Goal: Task Accomplishment & Management: Manage account settings

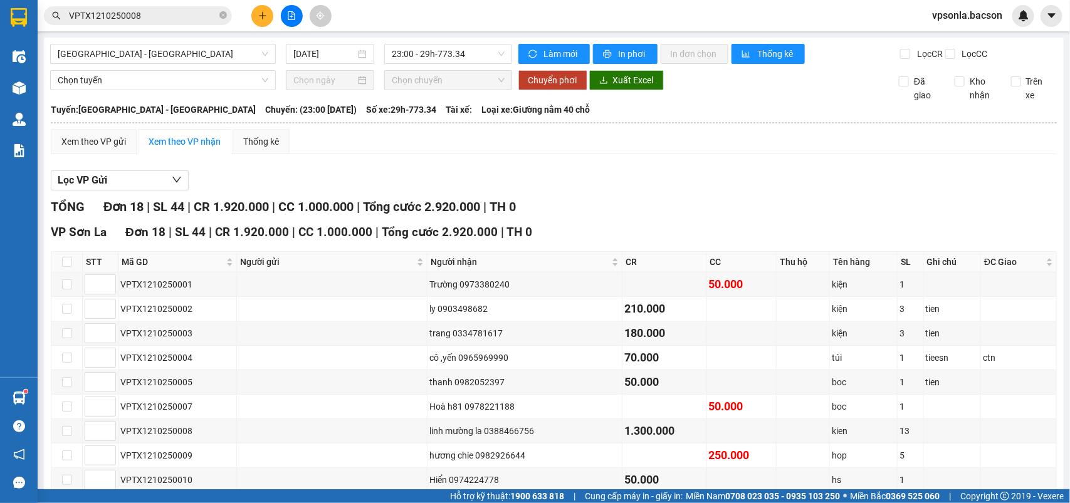
click at [73, 273] on th at bounding box center [66, 262] width 31 height 21
click at [66, 267] on input "checkbox" at bounding box center [67, 262] width 10 height 10
checkbox input "true"
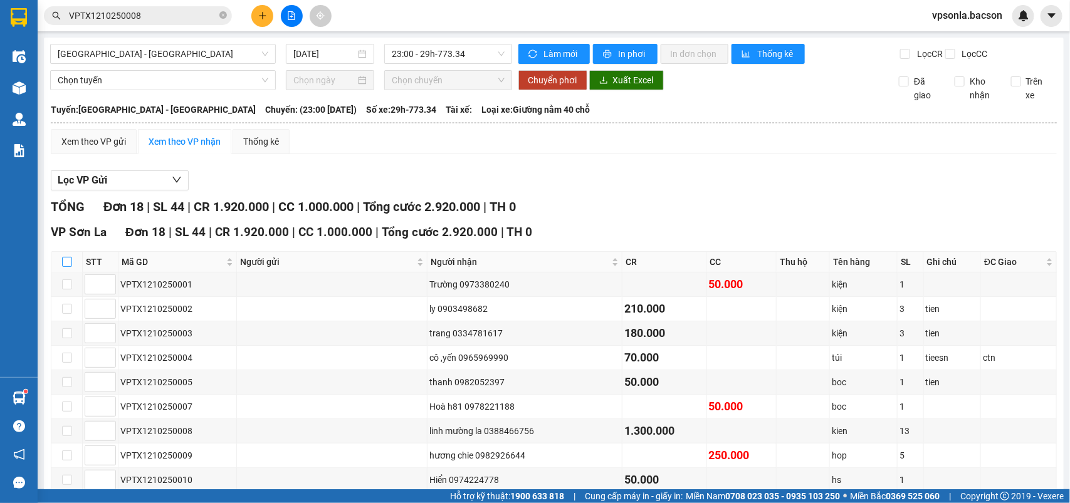
checkbox input "true"
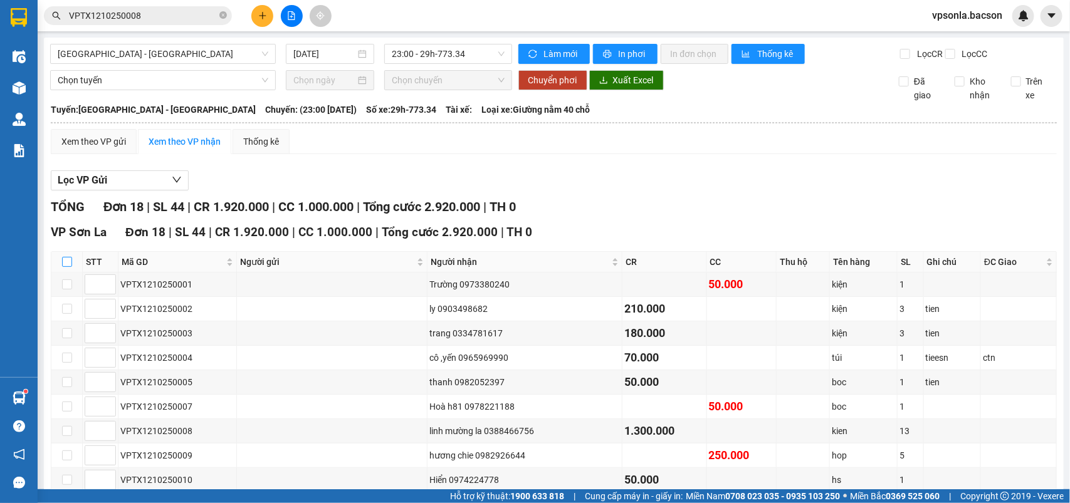
checkbox input "true"
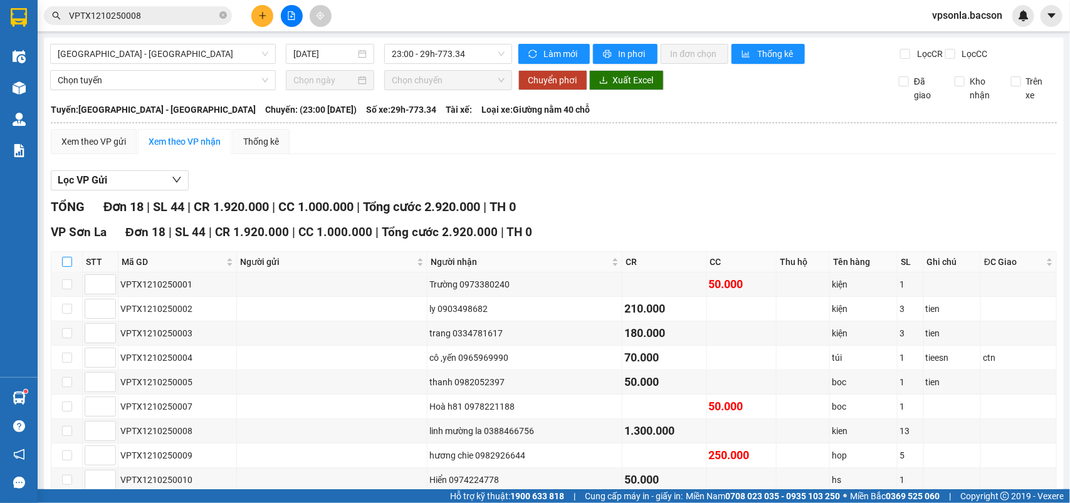
checkbox input "true"
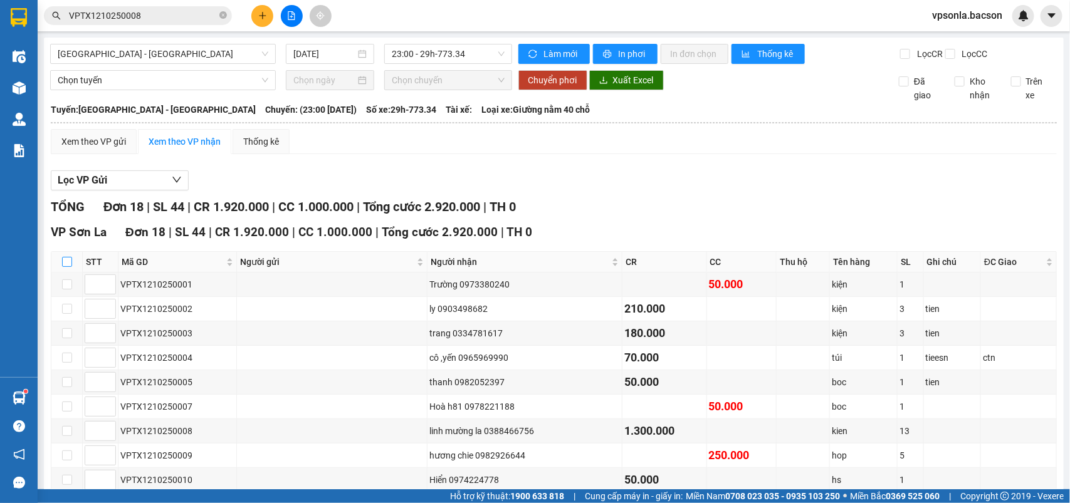
checkbox input "true"
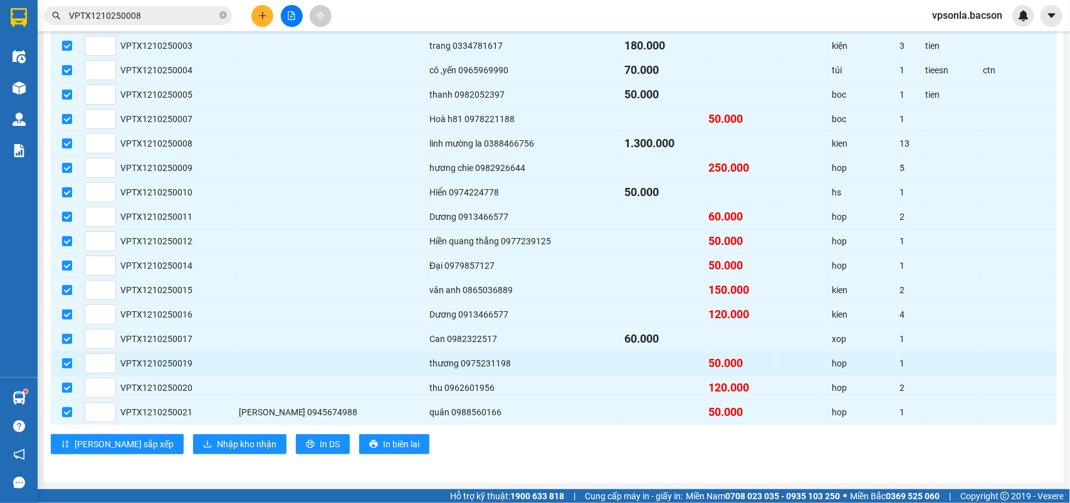
scroll to position [151, 0]
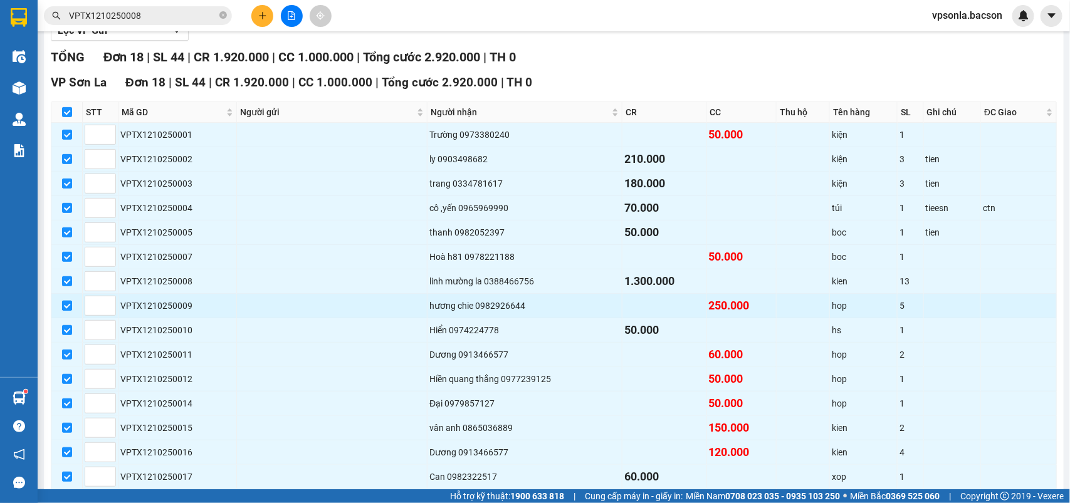
click at [65, 311] on input "checkbox" at bounding box center [67, 306] width 10 height 10
checkbox input "false"
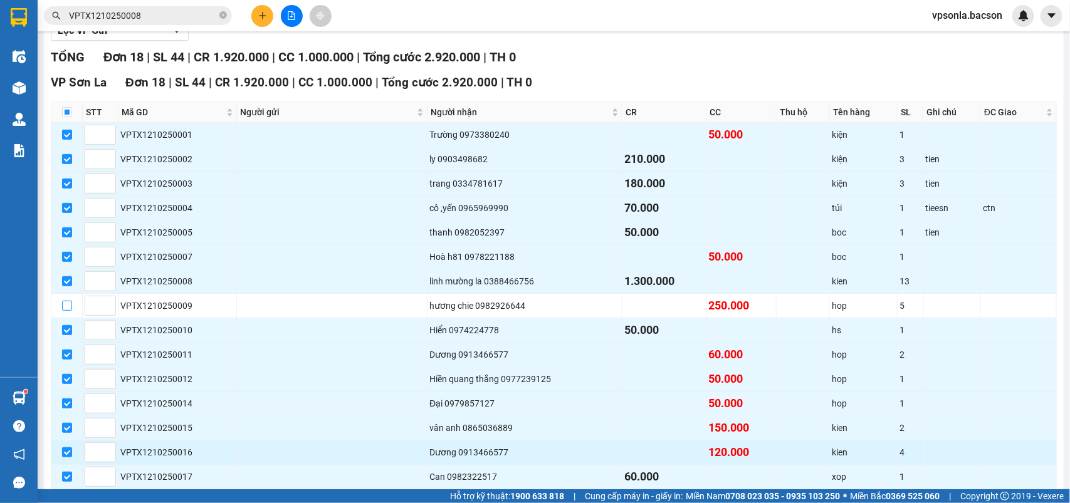
scroll to position [308, 0]
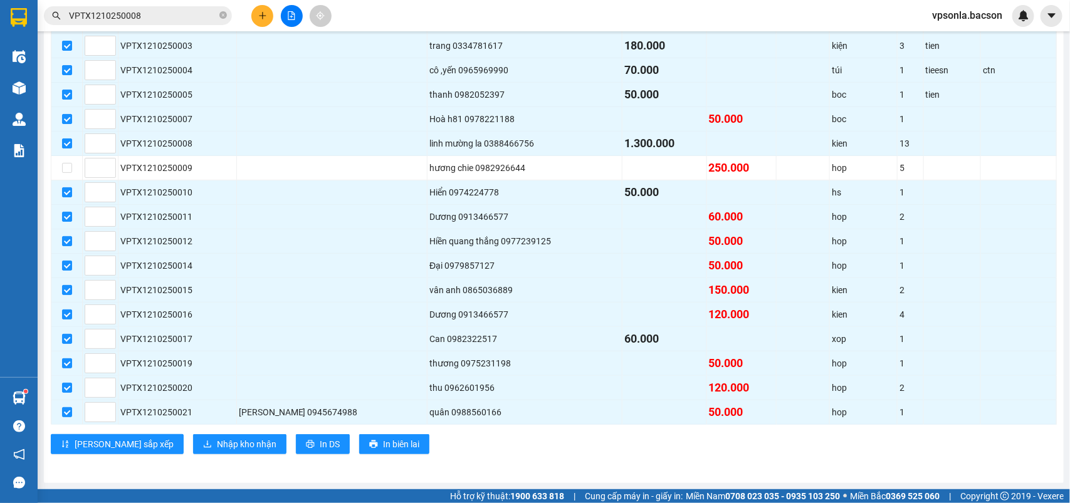
click at [965, 16] on span "vpsonla.bacson" at bounding box center [967, 16] width 90 height 16
click at [951, 36] on span "Đăng xuất" at bounding box center [973, 39] width 62 height 14
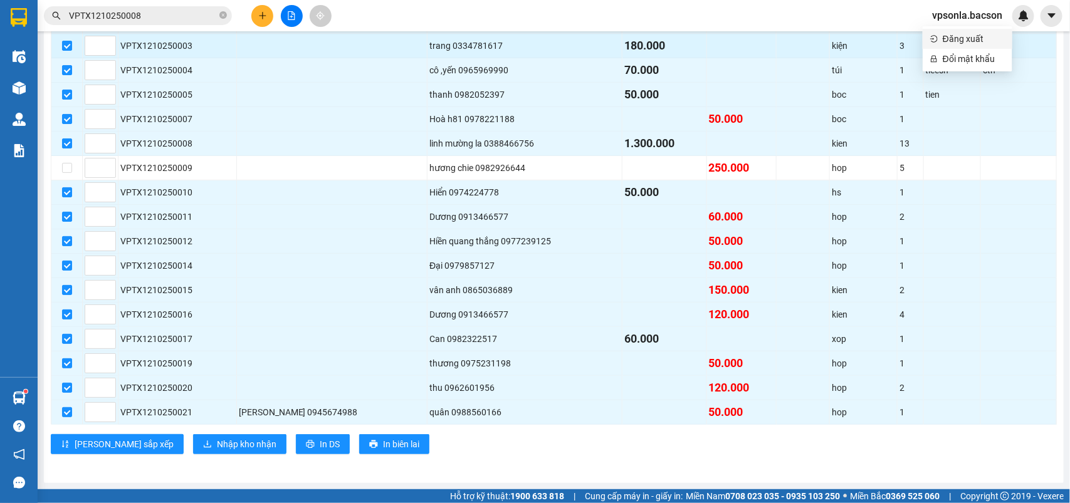
scroll to position [307, 0]
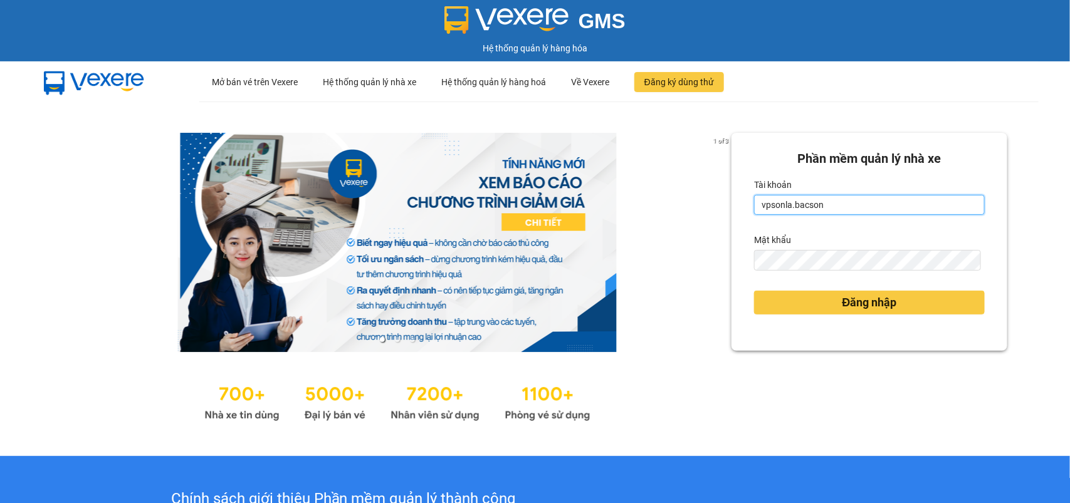
click at [820, 204] on input "vpsonla.bacson" at bounding box center [869, 205] width 231 height 20
type input "vpgialam.bacson"
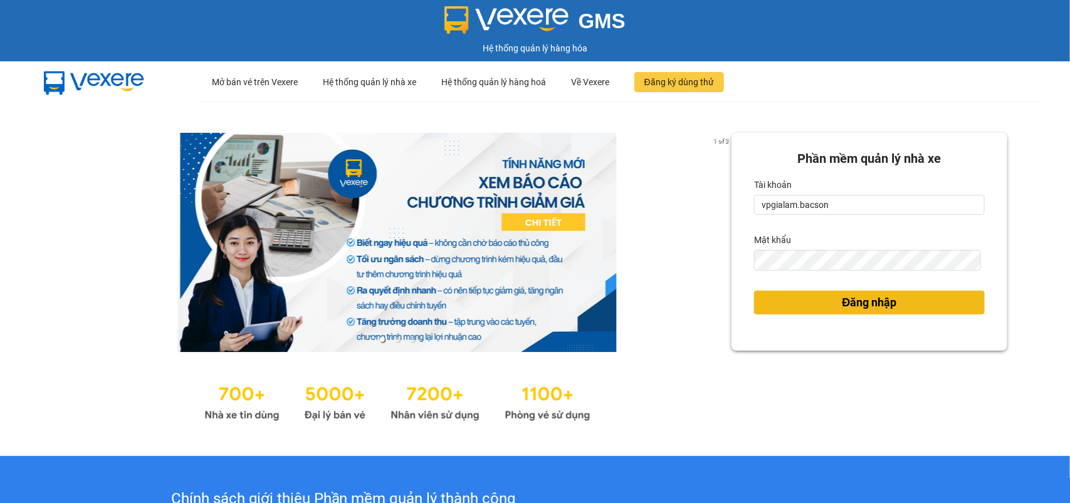
click at [825, 301] on button "Đăng nhập" at bounding box center [869, 303] width 231 height 24
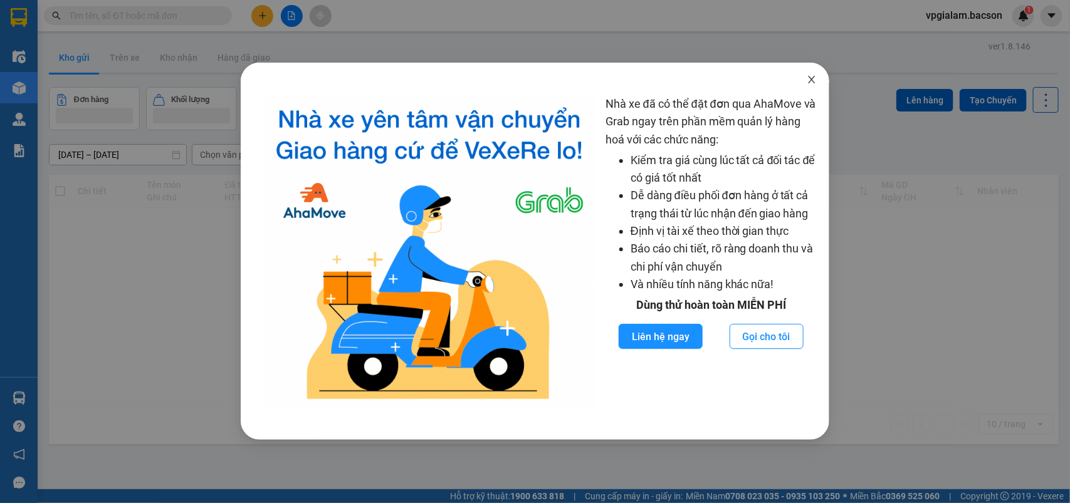
click at [807, 79] on icon "close" at bounding box center [812, 80] width 10 height 10
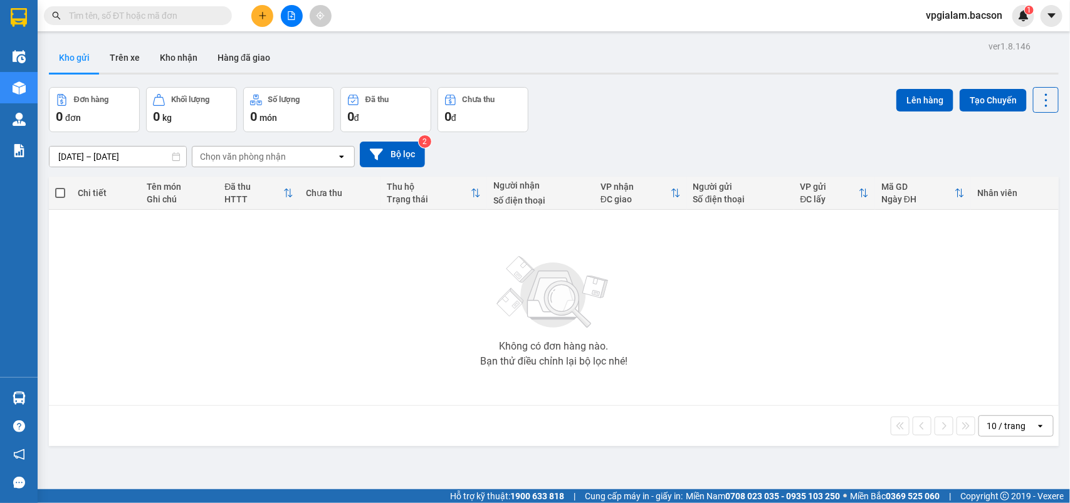
click at [982, 13] on span "vpgialam.bacson" at bounding box center [964, 16] width 97 height 16
click at [972, 39] on span "Đăng xuất" at bounding box center [970, 39] width 69 height 14
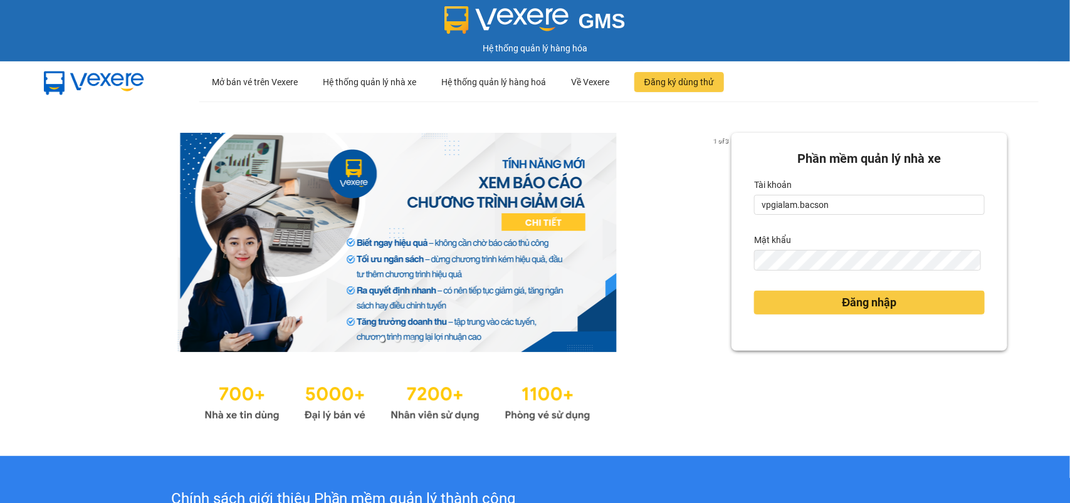
click at [821, 221] on form "Phần mềm quản lý nhà xe Tài khoản vpgialam.bacson Mật khẩu Đăng nhập" at bounding box center [869, 241] width 231 height 185
click at [830, 207] on input "vpgialam.bacson" at bounding box center [869, 205] width 231 height 20
type input "vpsonla.bacson"
click at [828, 293] on button "Đăng nhập" at bounding box center [869, 303] width 231 height 24
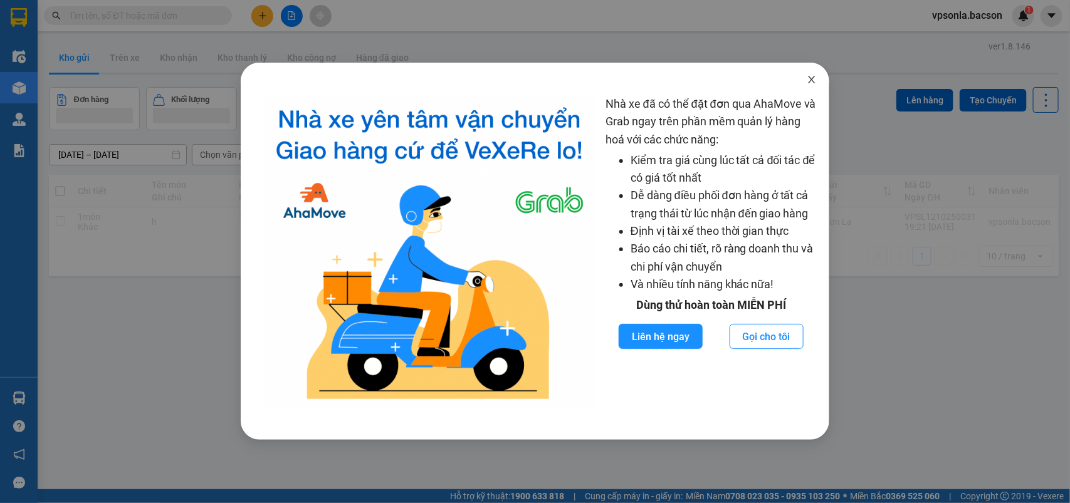
click at [810, 82] on icon "close" at bounding box center [811, 80] width 7 height 8
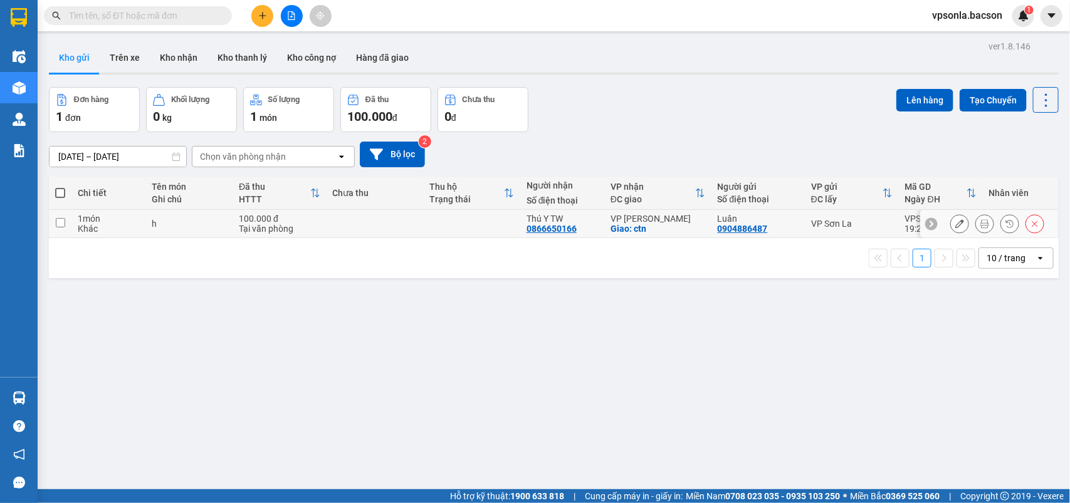
click at [160, 226] on div "h" at bounding box center [189, 224] width 75 height 10
checkbox input "true"
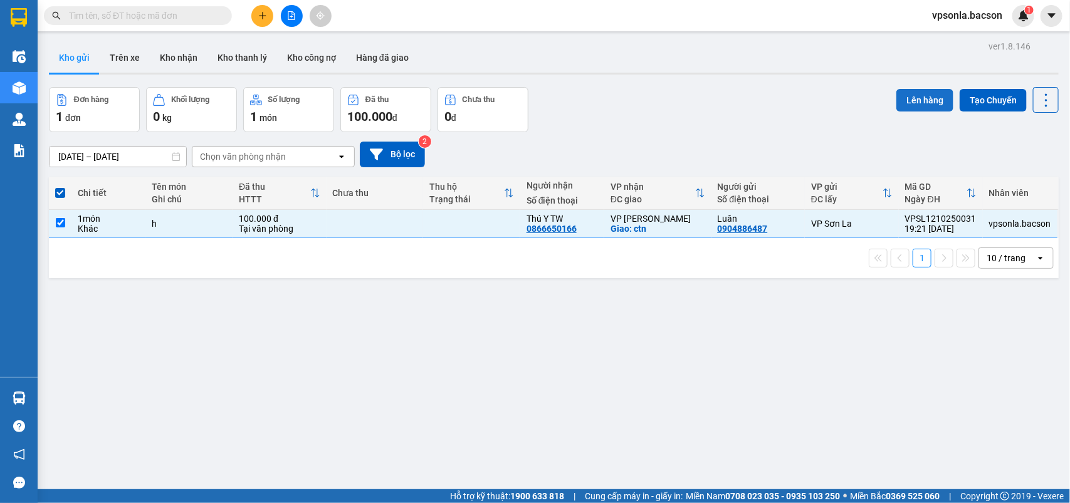
click at [910, 105] on button "Lên hàng" at bounding box center [924, 100] width 57 height 23
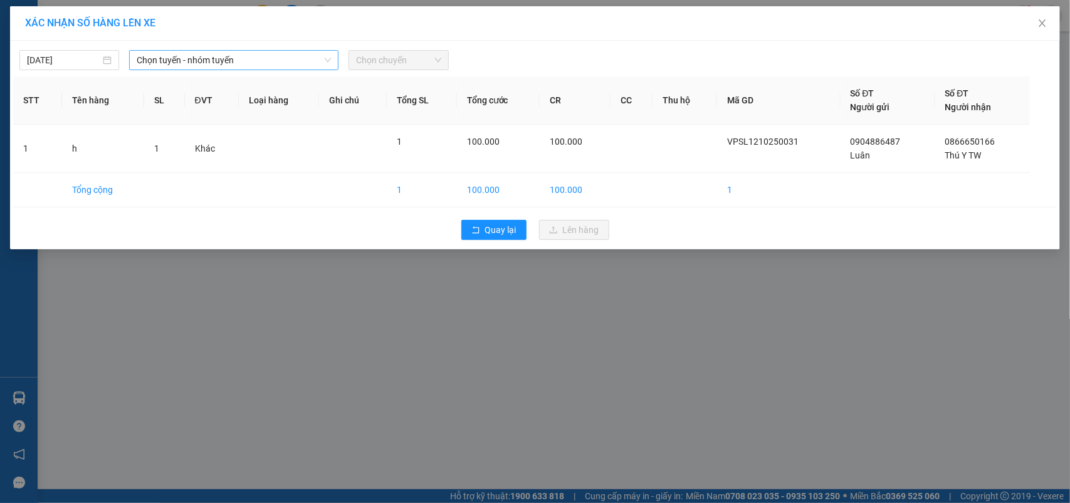
click at [180, 58] on span "Chọn tuyến - nhóm tuyến" at bounding box center [234, 60] width 194 height 19
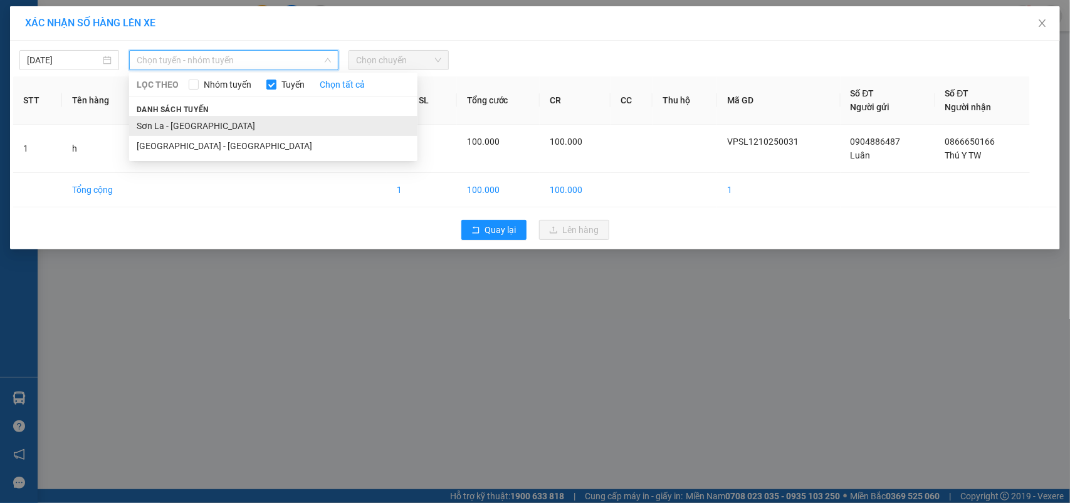
click at [165, 118] on li "Sơn La - [GEOGRAPHIC_DATA]" at bounding box center [273, 126] width 288 height 20
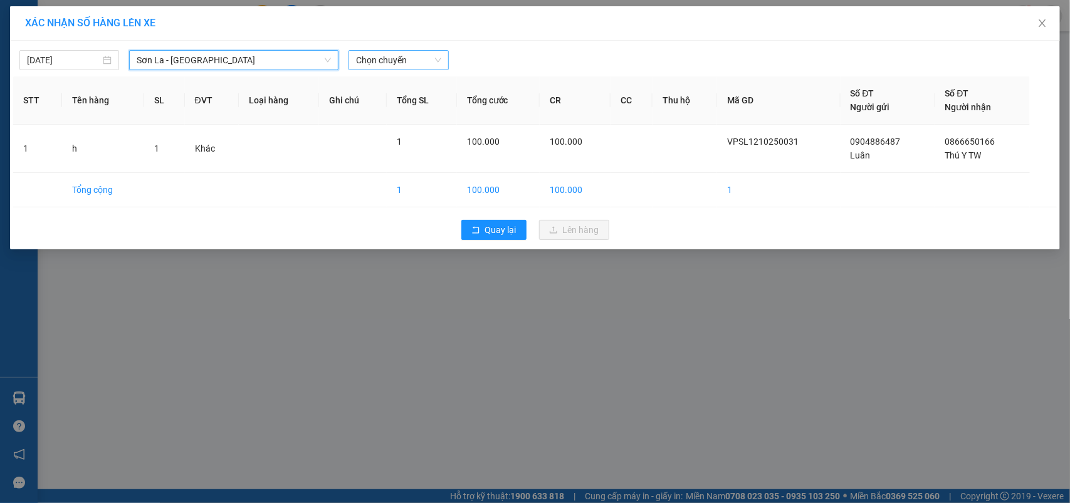
click at [407, 61] on span "Chọn chuyến" at bounding box center [398, 60] width 85 height 19
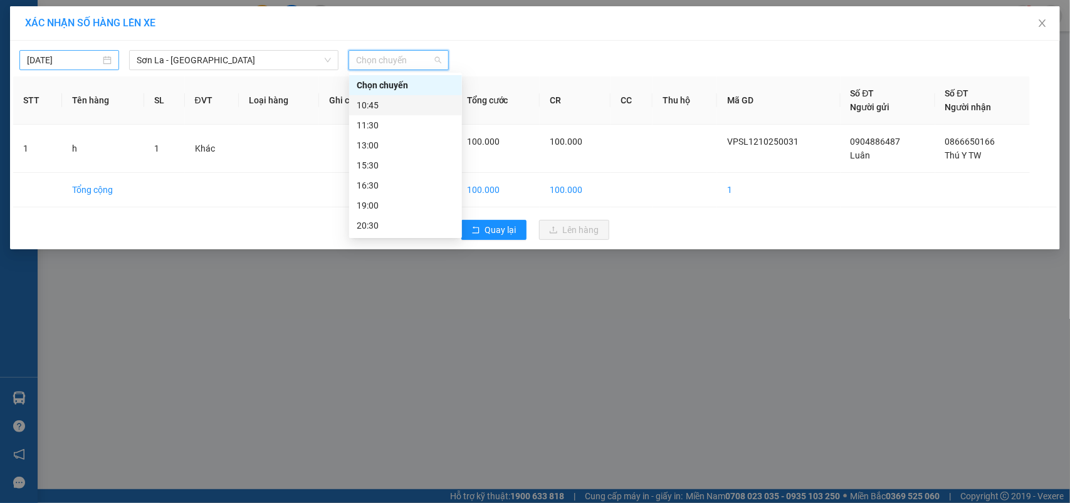
click at [80, 63] on input "13/10/2025" at bounding box center [63, 60] width 73 height 14
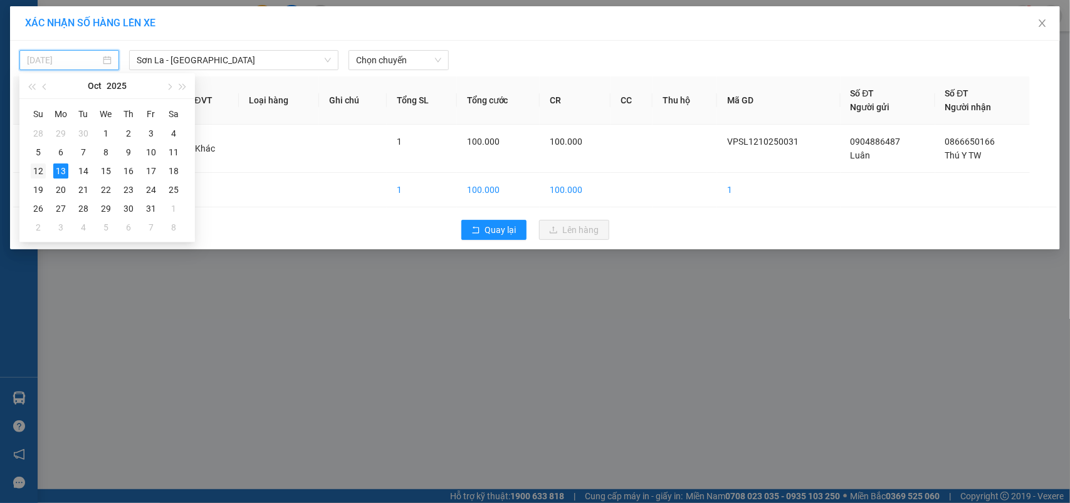
click at [39, 172] on div "12" at bounding box center [38, 171] width 15 height 15
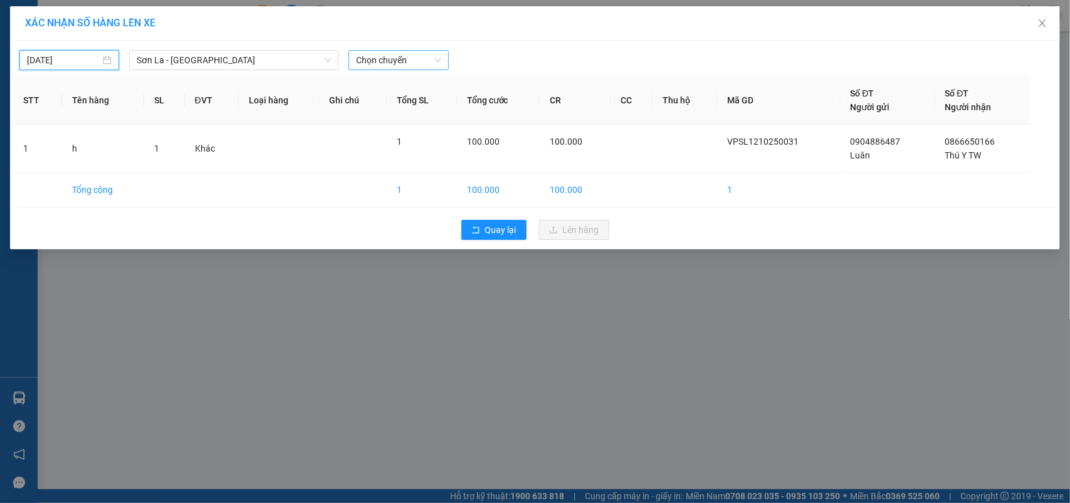
click at [386, 63] on span "Chọn chuyến" at bounding box center [398, 60] width 85 height 19
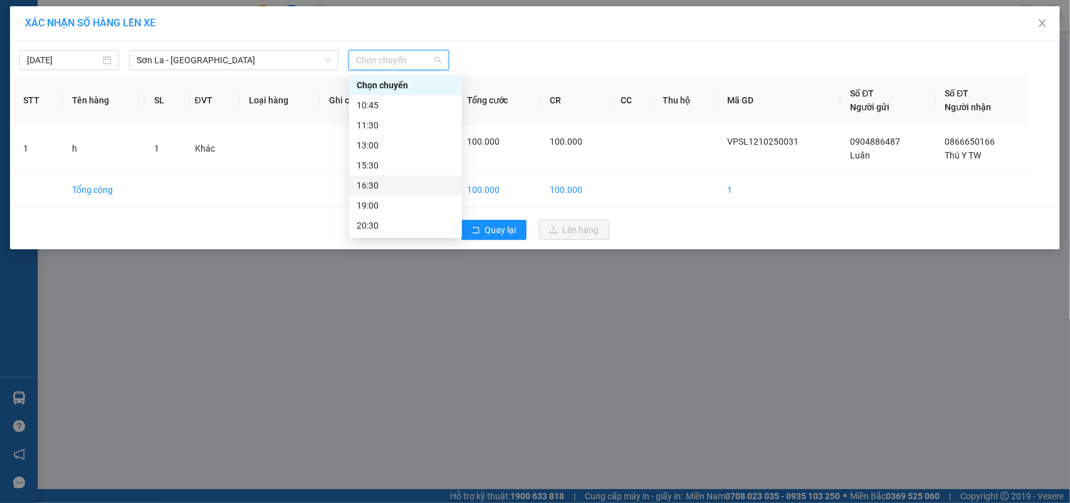
scroll to position [60, 0]
type input "[DATE]"
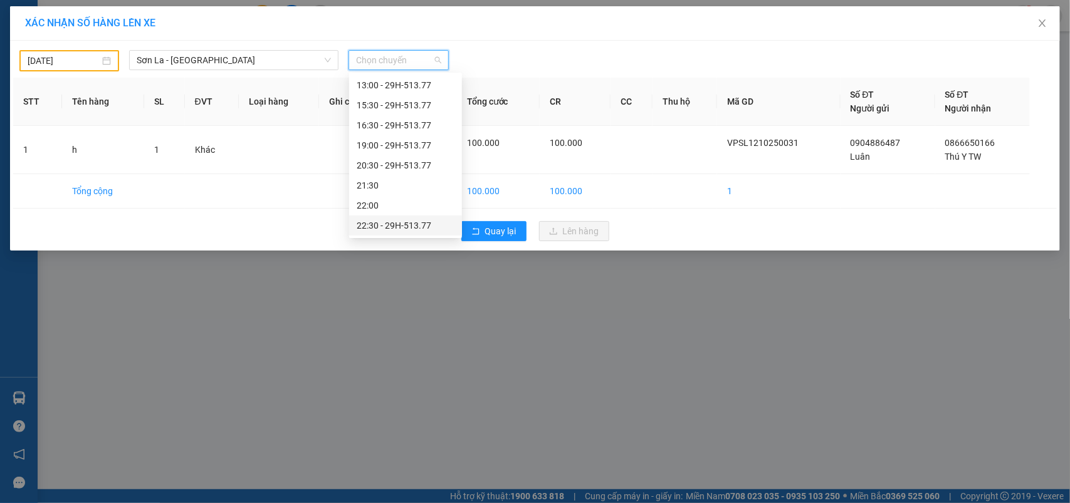
click at [380, 222] on div "22:30 - 29H-513.77" at bounding box center [406, 226] width 98 height 14
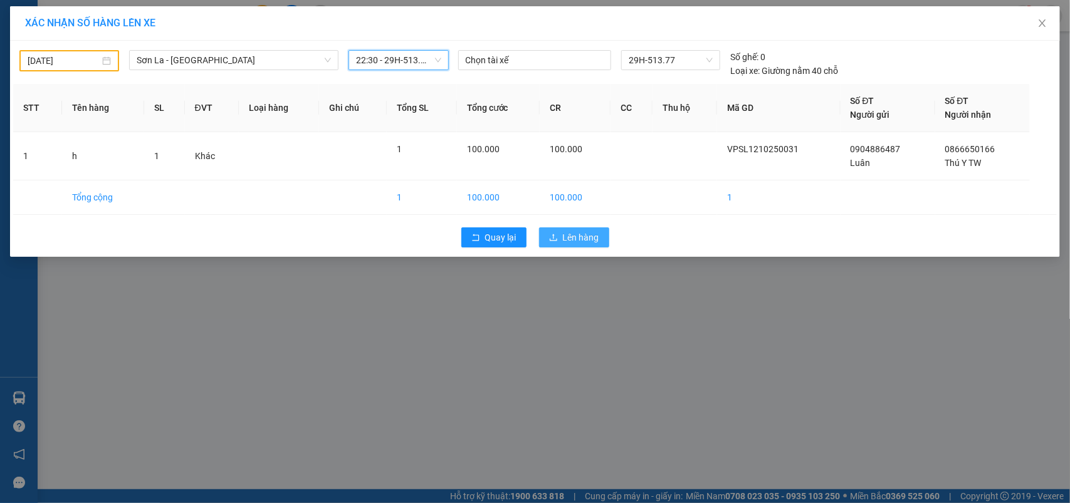
click at [605, 246] on button "Lên hàng" at bounding box center [574, 237] width 70 height 20
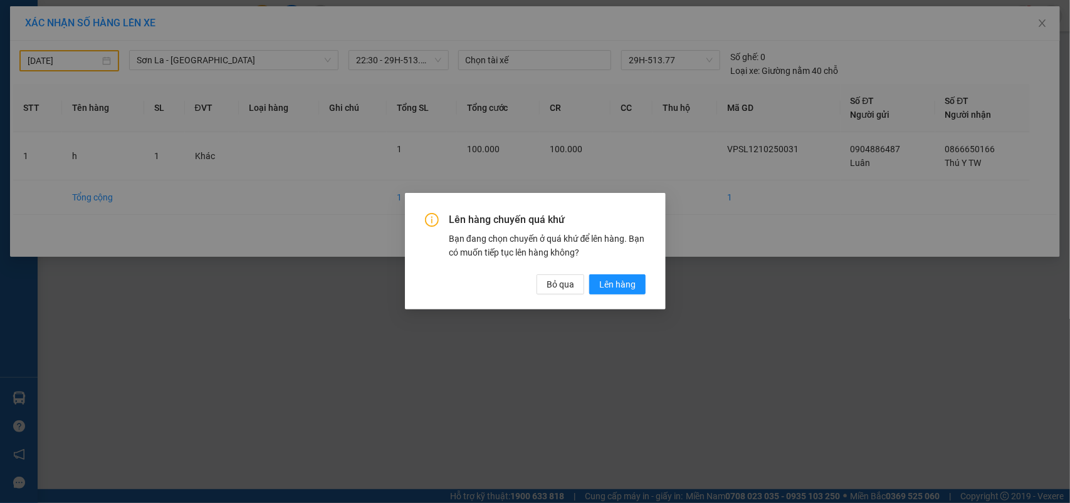
click at [597, 237] on div "Bạn đang chọn chuyến ở quá khứ để lên hàng. Bạn có muốn tiếp tục lên hàng không?" at bounding box center [547, 246] width 197 height 28
click at [608, 290] on span "Lên hàng" at bounding box center [617, 285] width 36 height 14
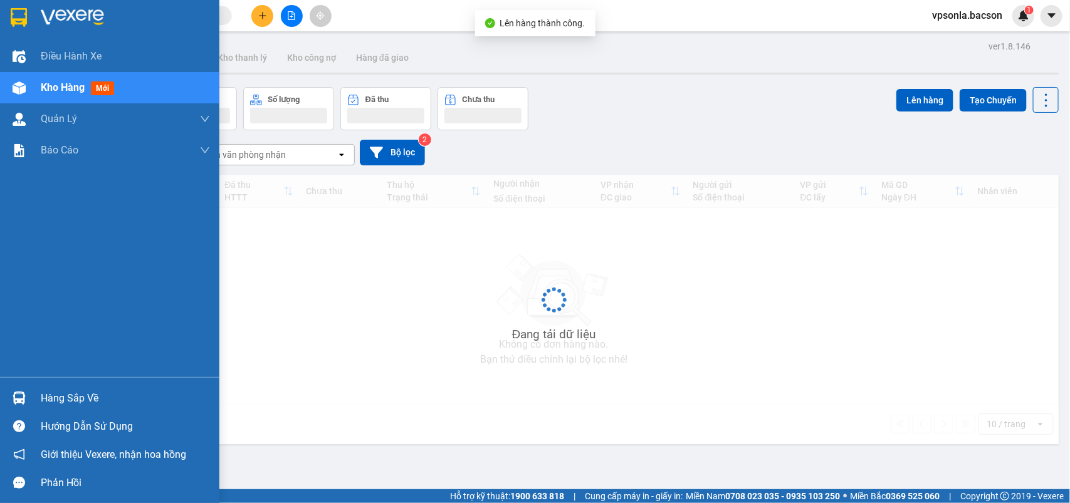
click at [20, 399] on img at bounding box center [19, 398] width 13 height 13
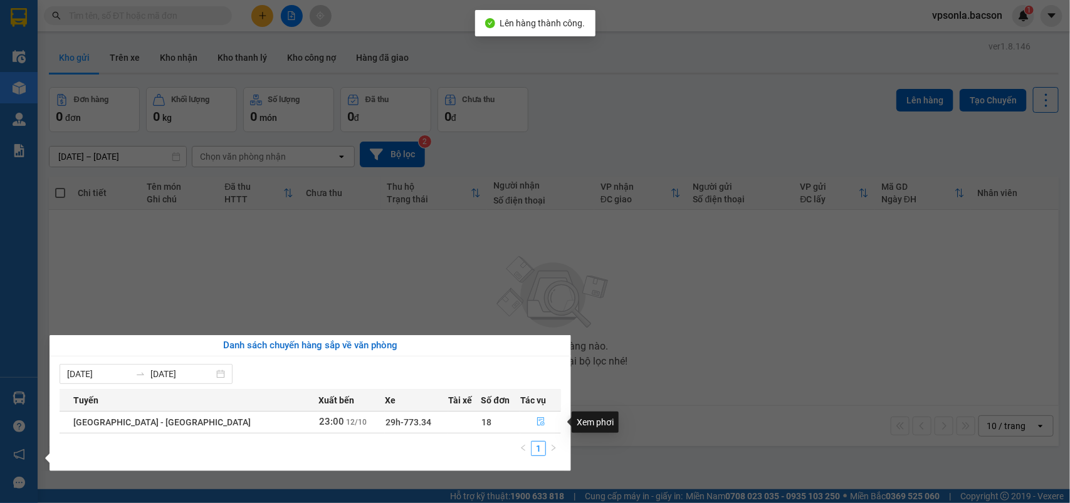
click at [537, 422] on icon "file-done" at bounding box center [541, 421] width 8 height 9
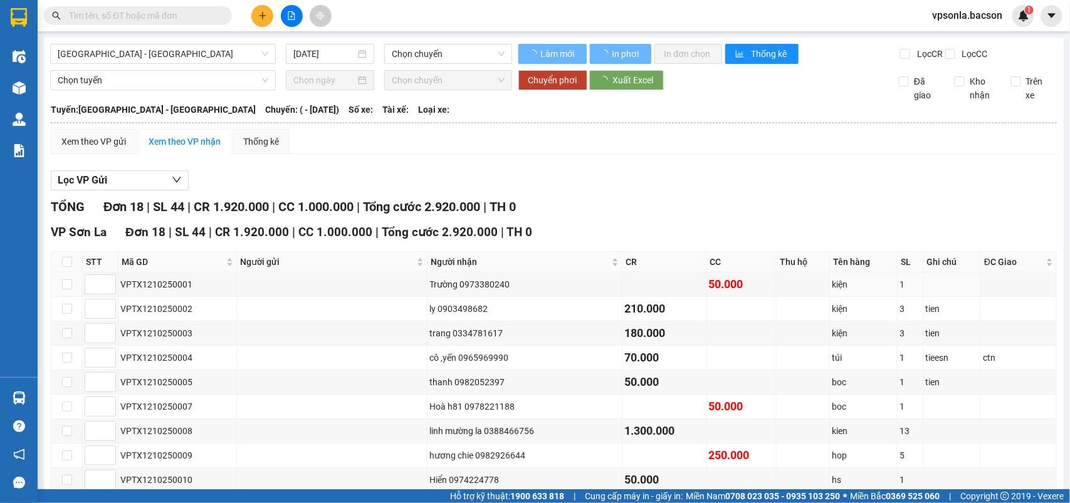
type input "[DATE]"
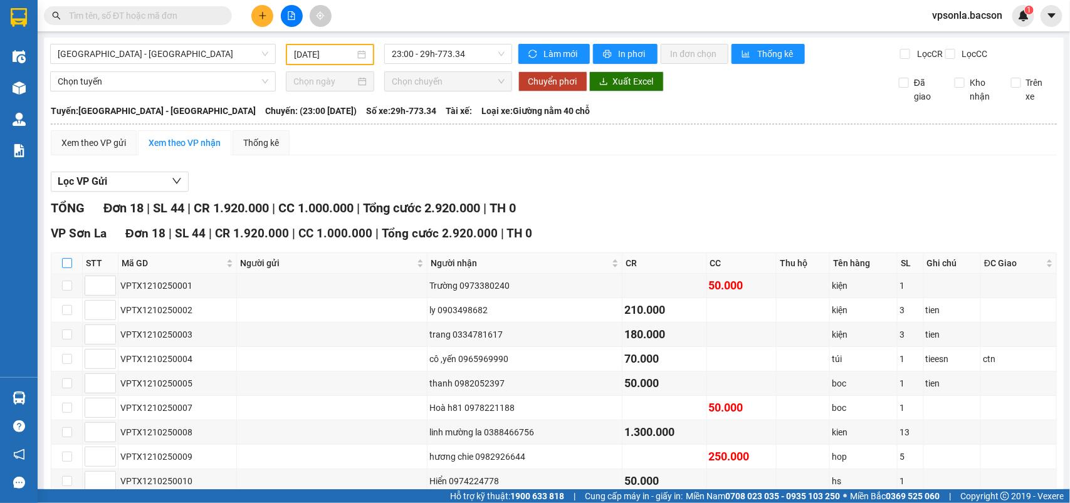
click at [69, 268] on input "checkbox" at bounding box center [67, 263] width 10 height 10
checkbox input "true"
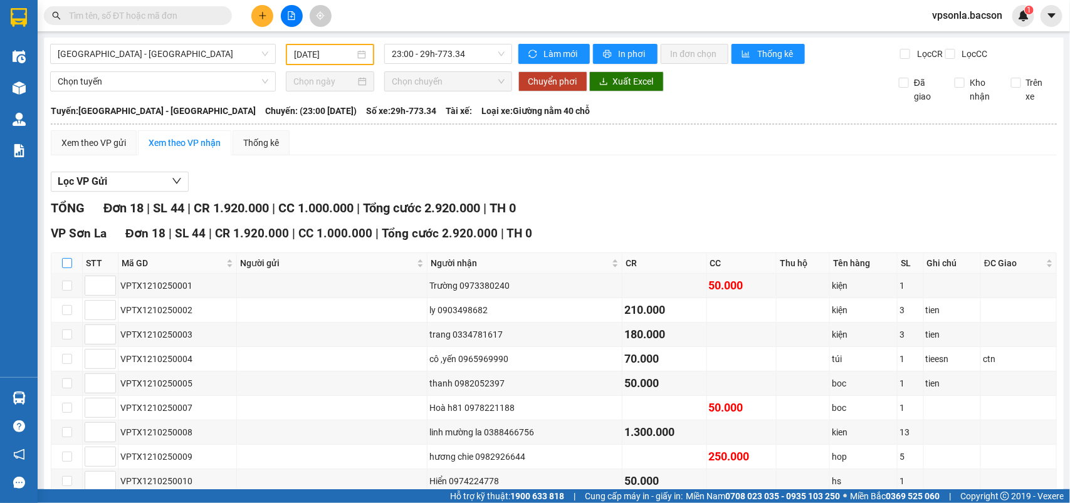
checkbox input "true"
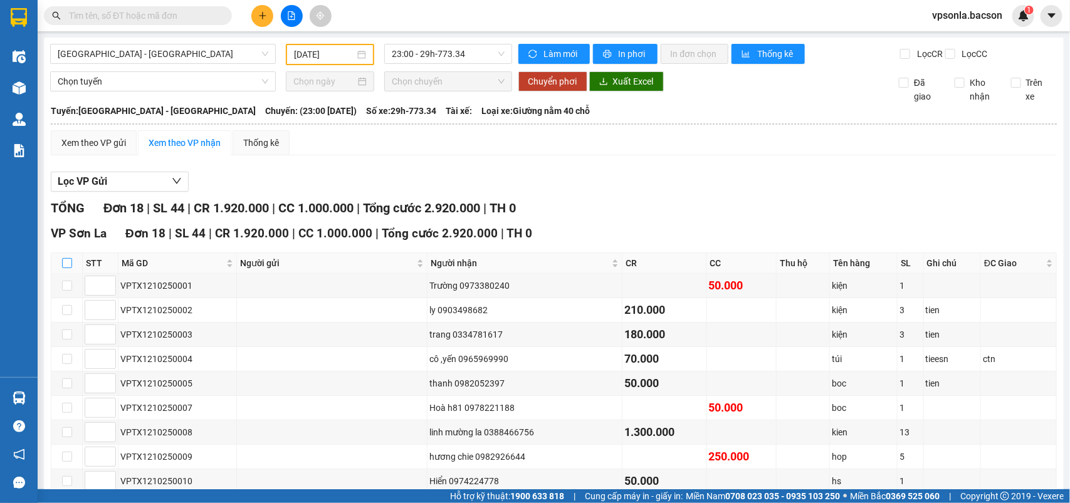
checkbox input "true"
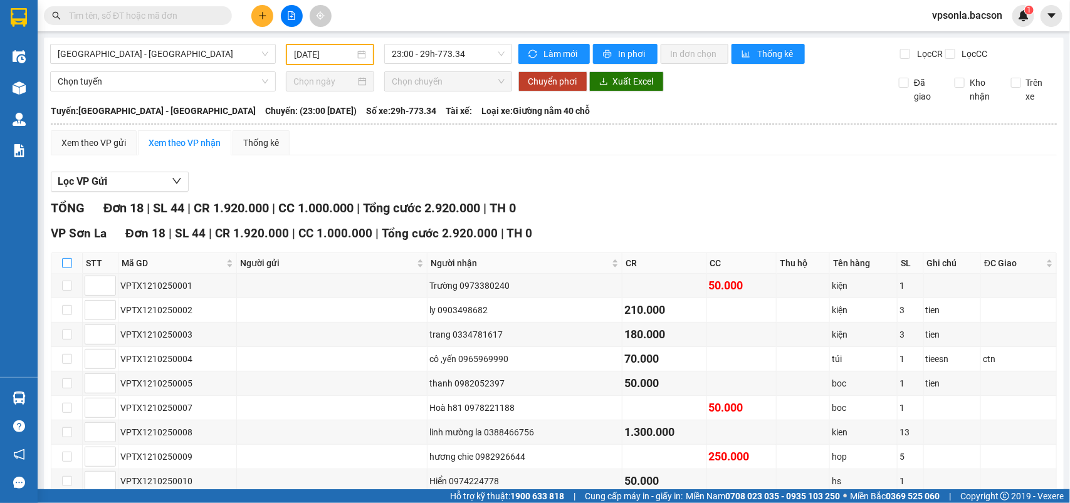
checkbox input "true"
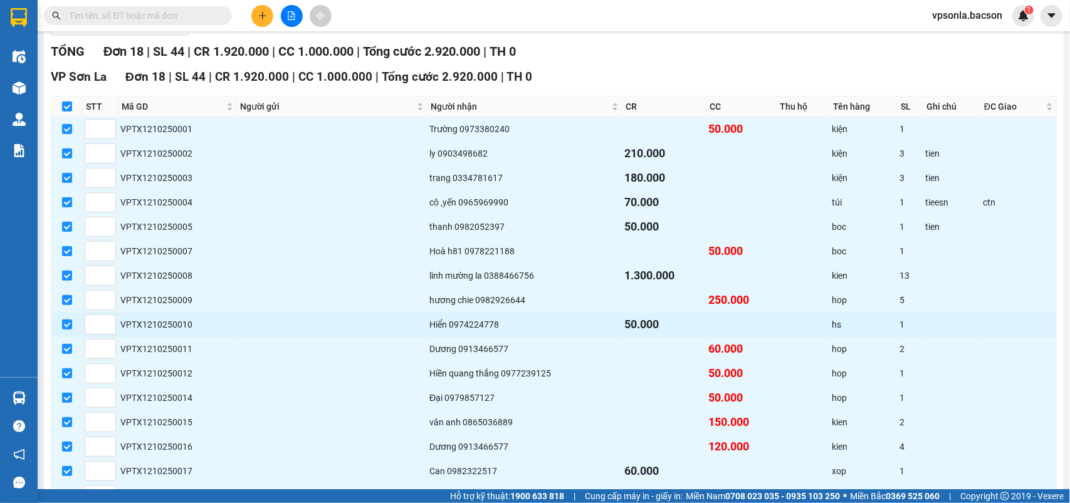
scroll to position [235, 0]
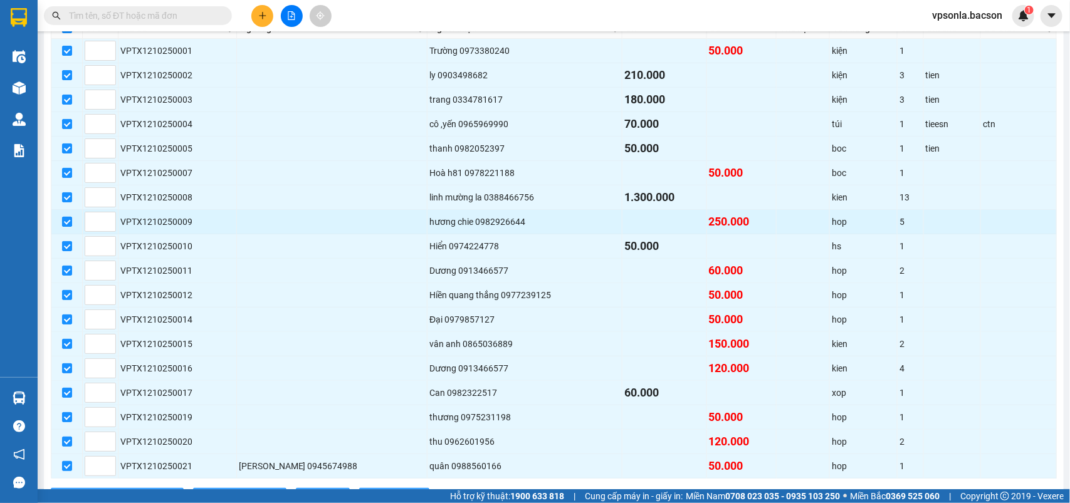
click at [62, 227] on input "checkbox" at bounding box center [67, 222] width 10 height 10
checkbox input "false"
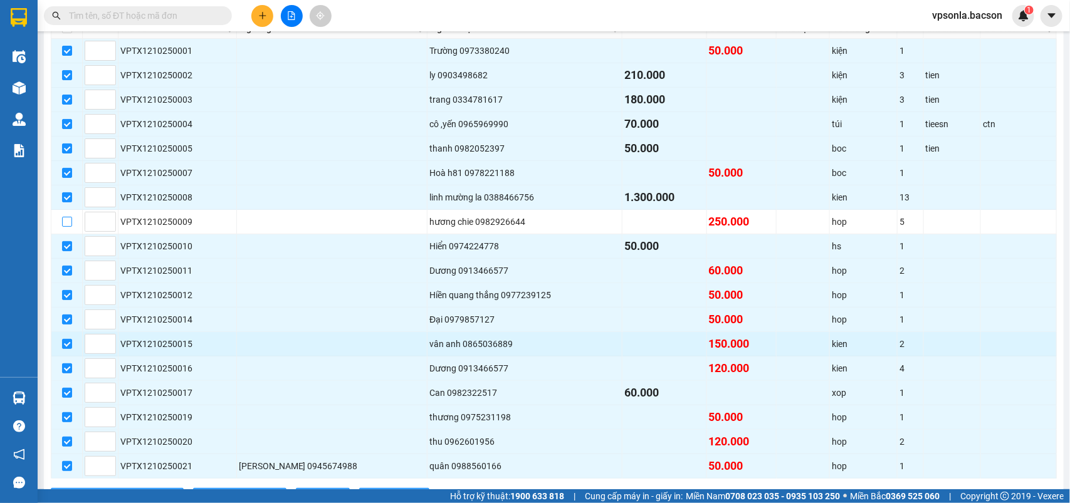
scroll to position [308, 0]
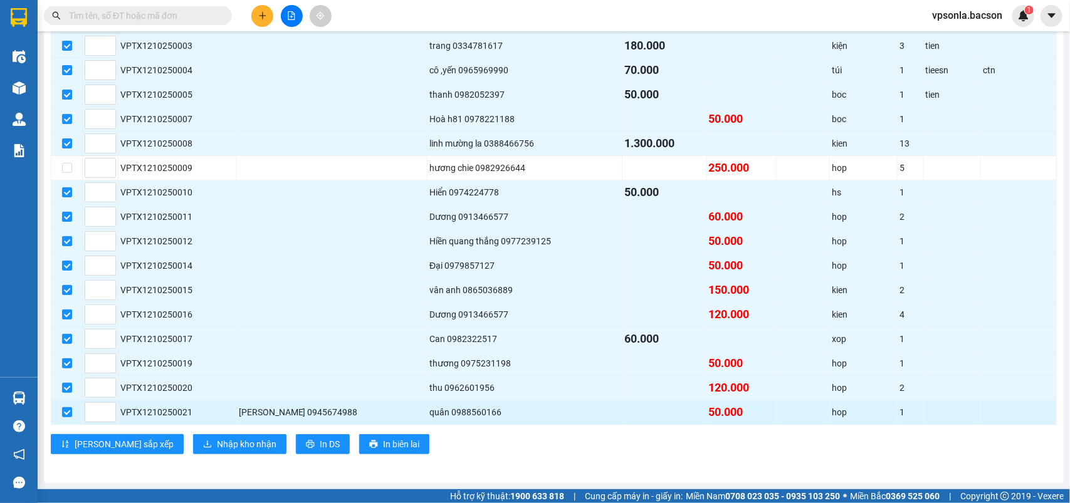
click at [179, 424] on td "VPTX1210250021" at bounding box center [177, 412] width 118 height 24
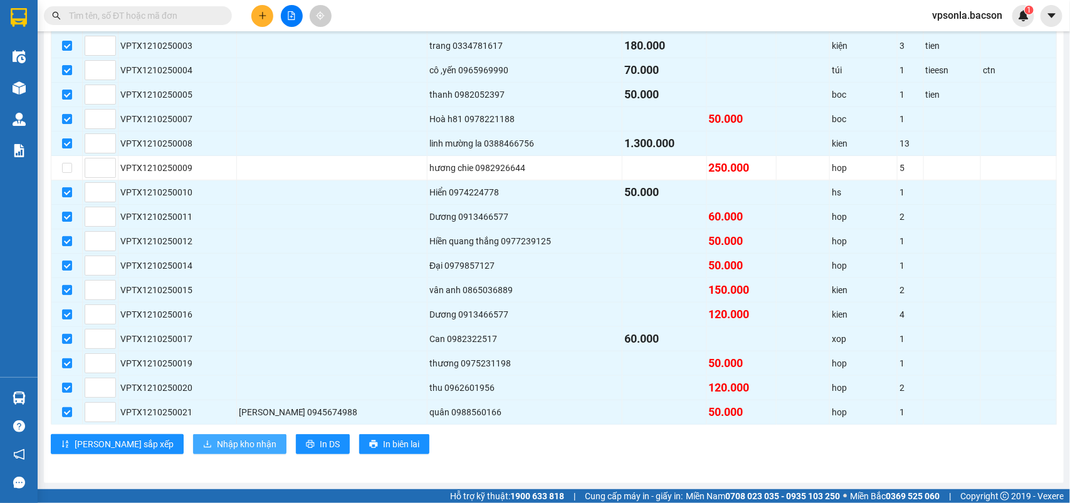
click at [217, 440] on span "Nhập kho nhận" at bounding box center [247, 444] width 60 height 14
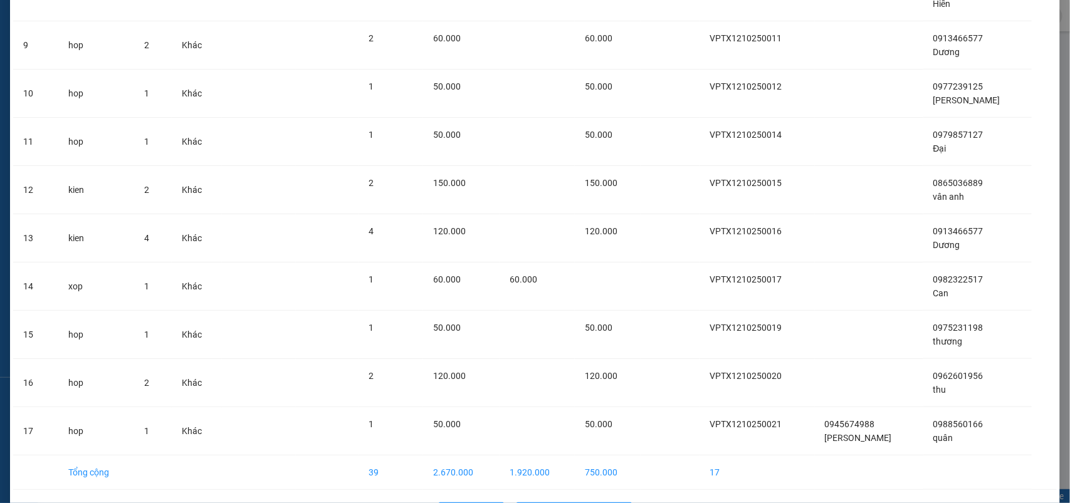
scroll to position [516, 0]
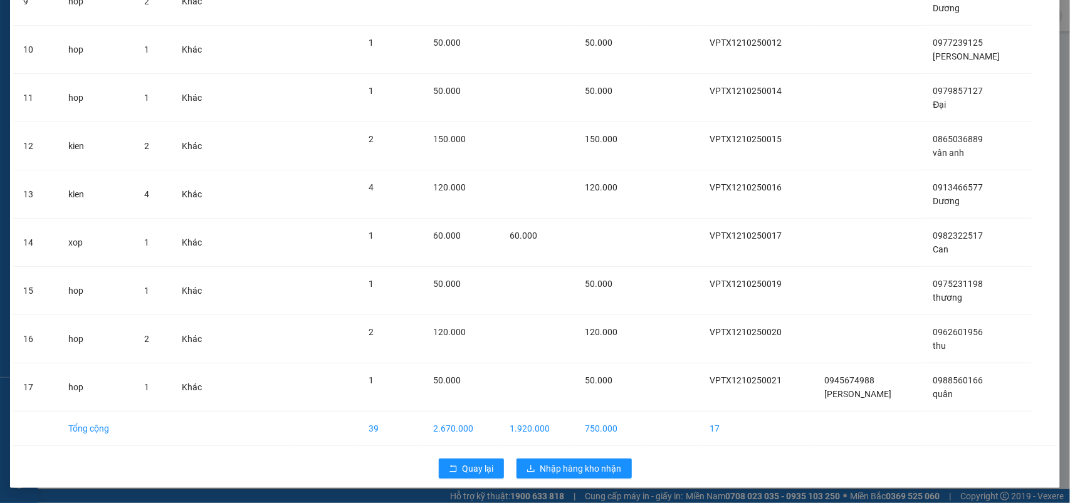
click at [585, 481] on div "Quay lại Nhập hàng kho nhận" at bounding box center [534, 468] width 1043 height 33
click at [592, 470] on span "Nhập hàng kho nhận" at bounding box center [580, 469] width 81 height 14
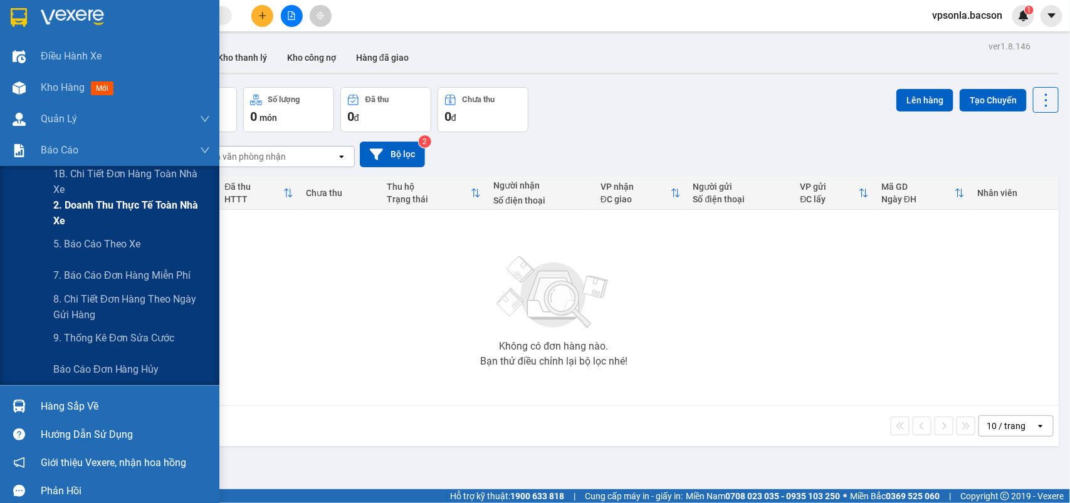
click at [113, 226] on span "2. Doanh thu thực tế toàn nhà xe" at bounding box center [131, 212] width 157 height 31
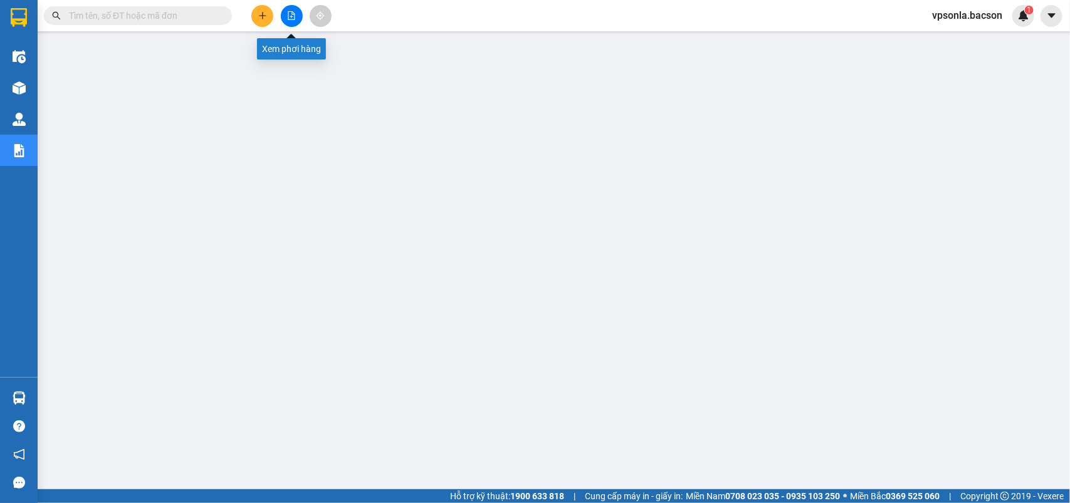
click at [284, 17] on button at bounding box center [292, 16] width 22 height 22
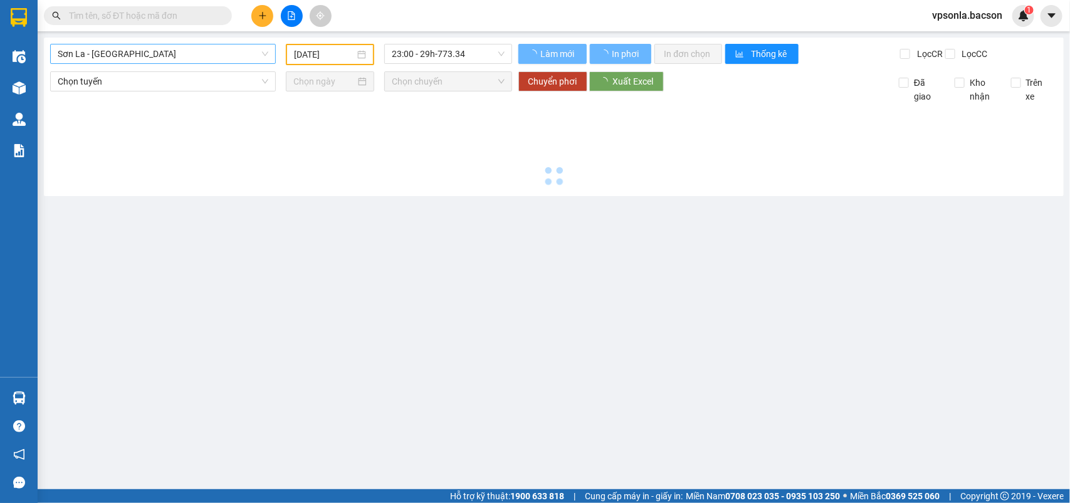
type input "13/10/2025"
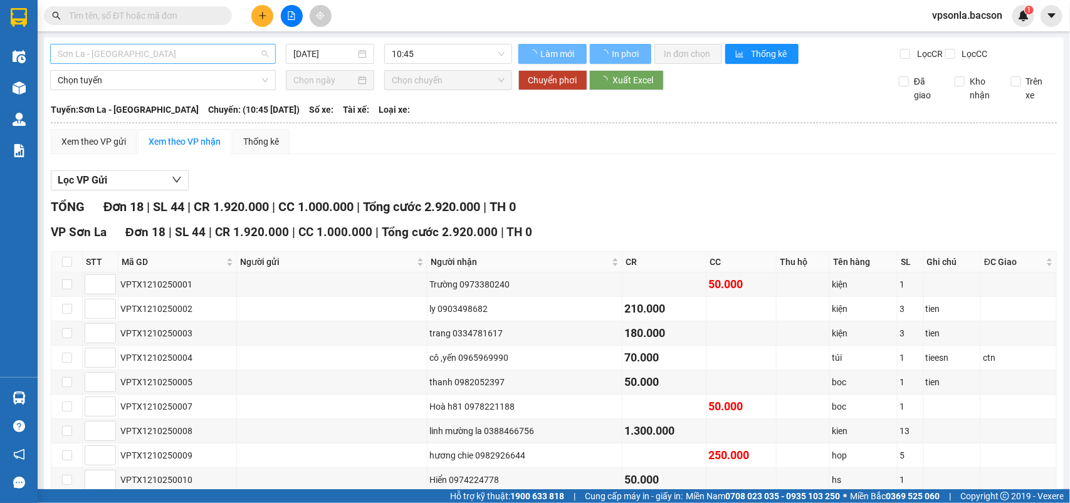
click at [149, 51] on span "Sơn La - [GEOGRAPHIC_DATA]" at bounding box center [163, 53] width 211 height 19
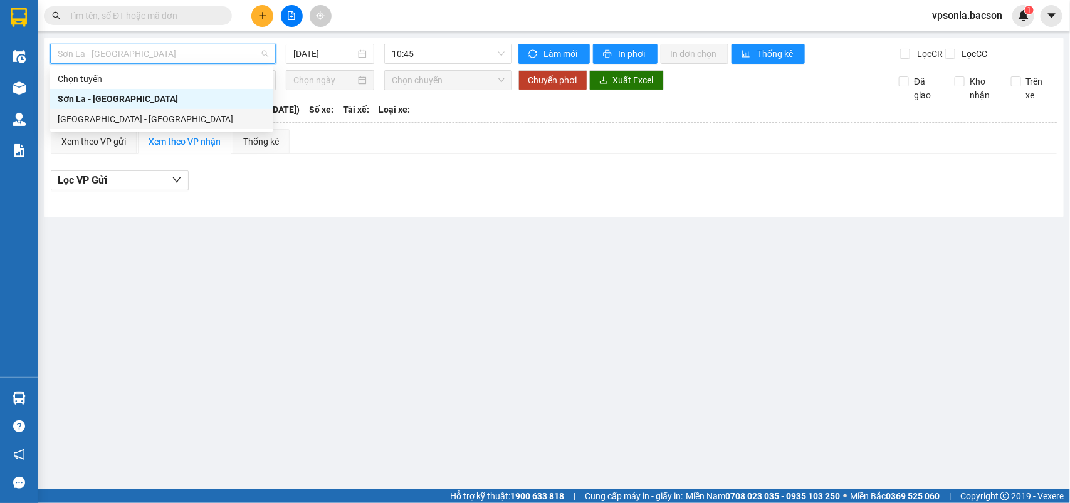
click at [98, 119] on div "[GEOGRAPHIC_DATA] - [GEOGRAPHIC_DATA]" at bounding box center [162, 119] width 208 height 14
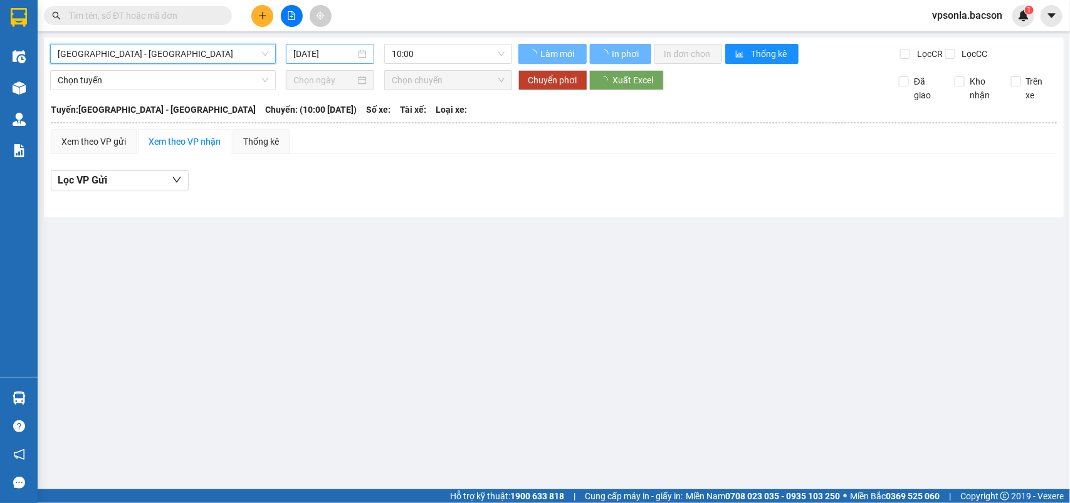
click at [328, 56] on input "13/10/2025" at bounding box center [324, 54] width 62 height 14
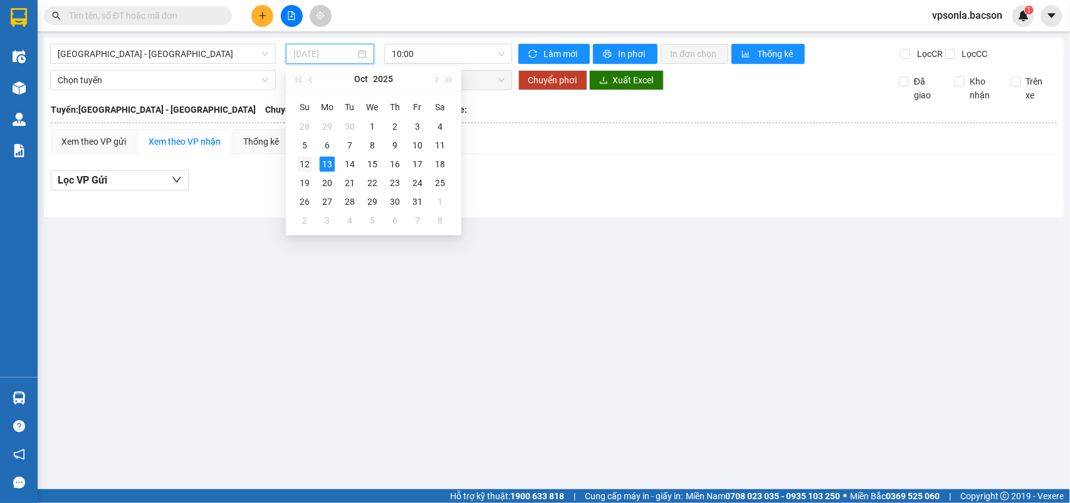
click at [301, 159] on div "12" at bounding box center [304, 164] width 15 height 15
type input "[DATE]"
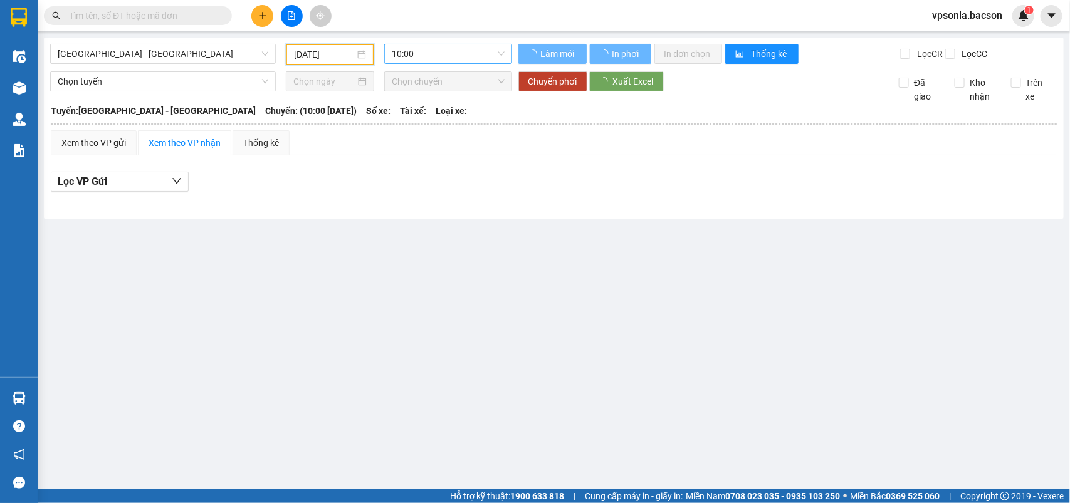
click at [427, 60] on span "10:00" at bounding box center [448, 53] width 112 height 19
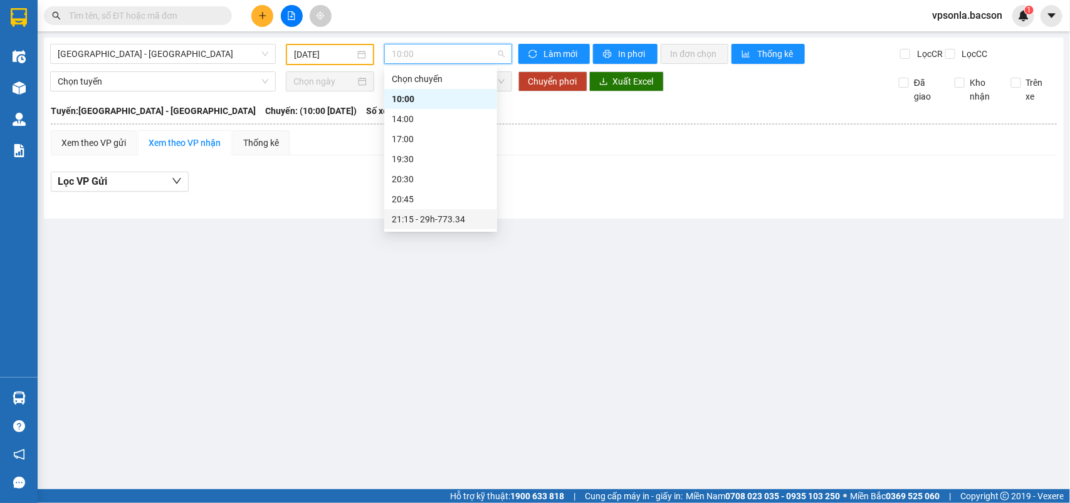
scroll to position [39, 0]
click at [409, 214] on div "23:00 - 29h-773.34" at bounding box center [441, 220] width 98 height 14
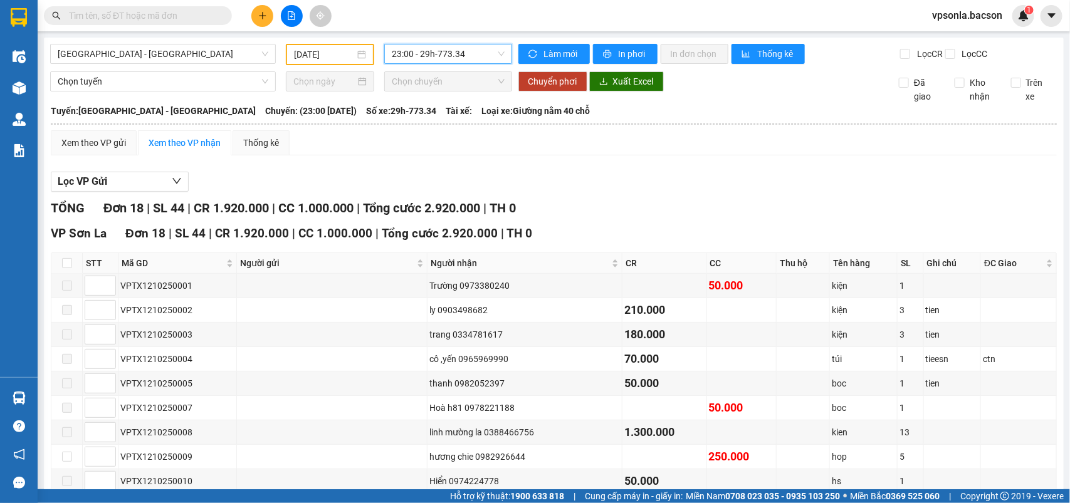
click at [125, 14] on input "text" at bounding box center [143, 16] width 148 height 14
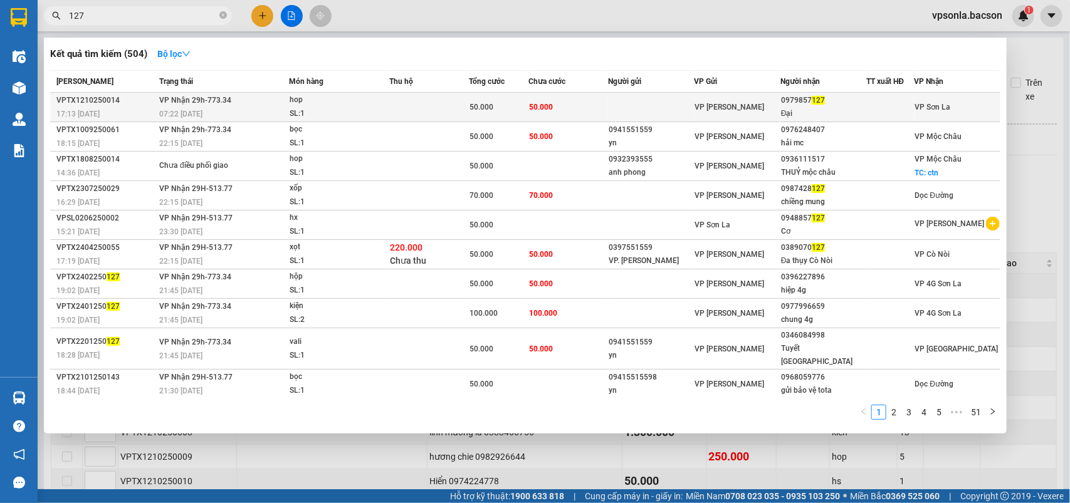
type input "127"
click at [844, 114] on div "Đại" at bounding box center [823, 113] width 85 height 13
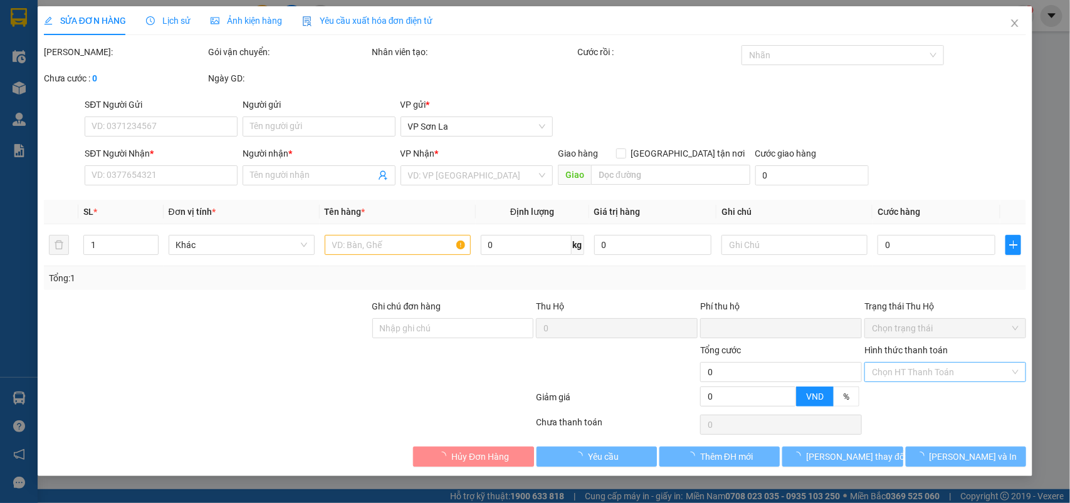
type input "0979857127"
type input "Đại"
type input "0"
type input "50.000"
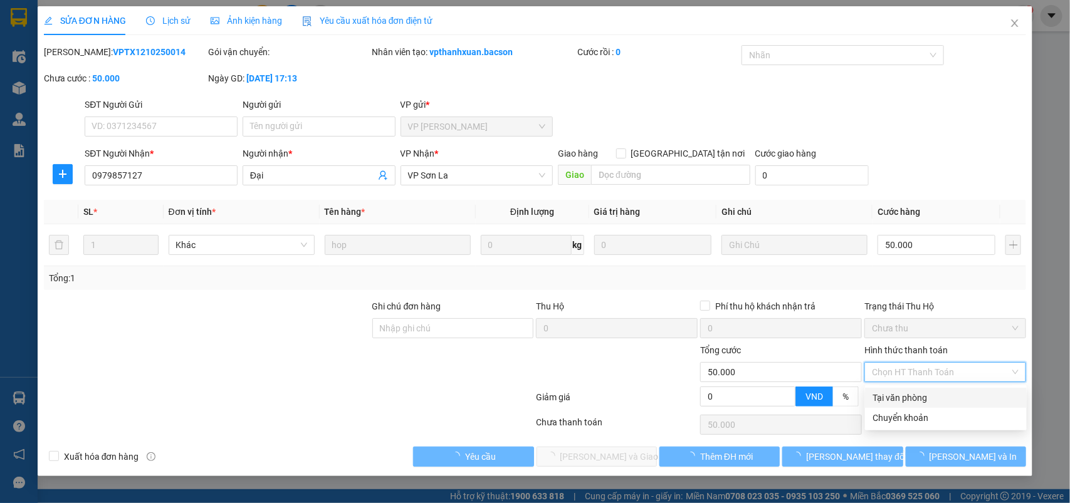
click at [891, 397] on div "Tại văn phòng" at bounding box center [945, 398] width 147 height 14
type input "0"
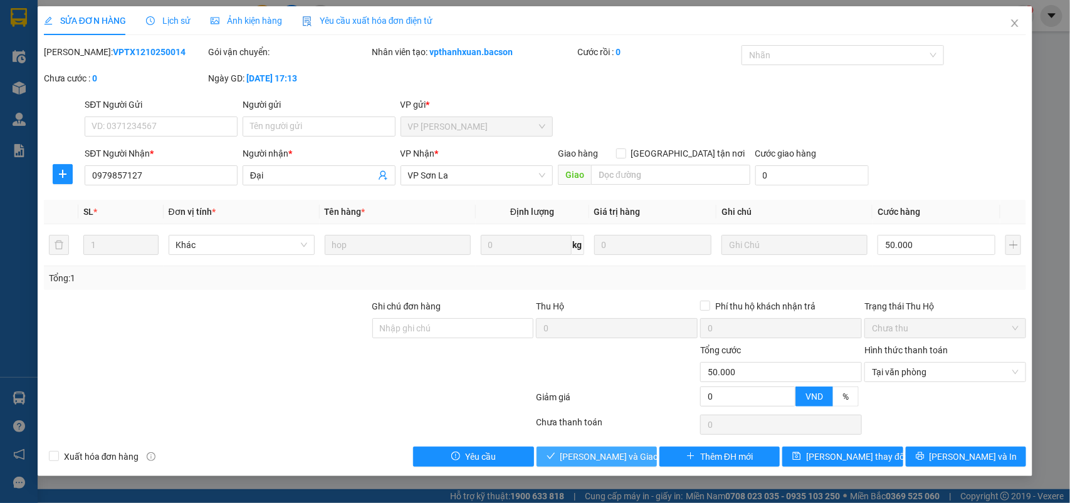
click at [583, 455] on span "Lưu và Giao hàng" at bounding box center [620, 457] width 120 height 14
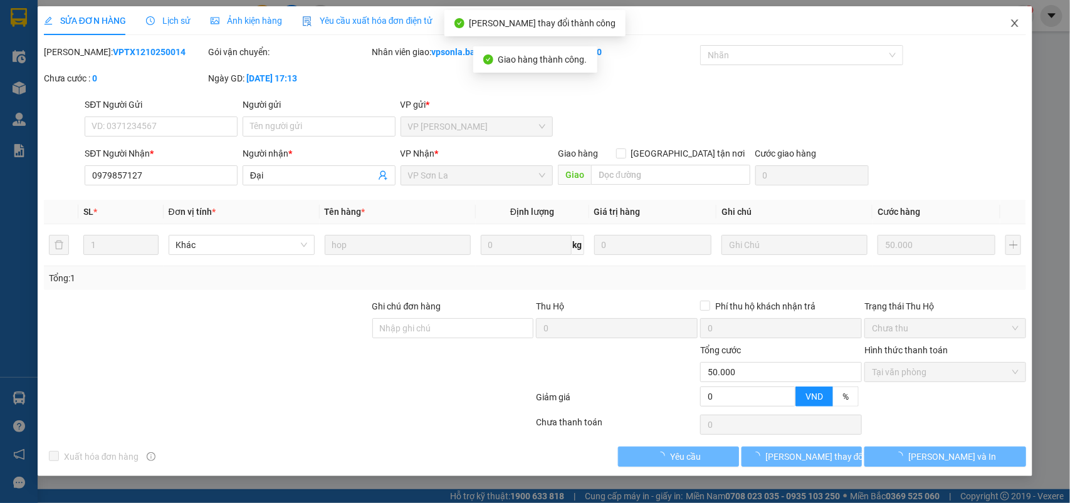
click at [1020, 26] on icon "close" at bounding box center [1015, 23] width 10 height 10
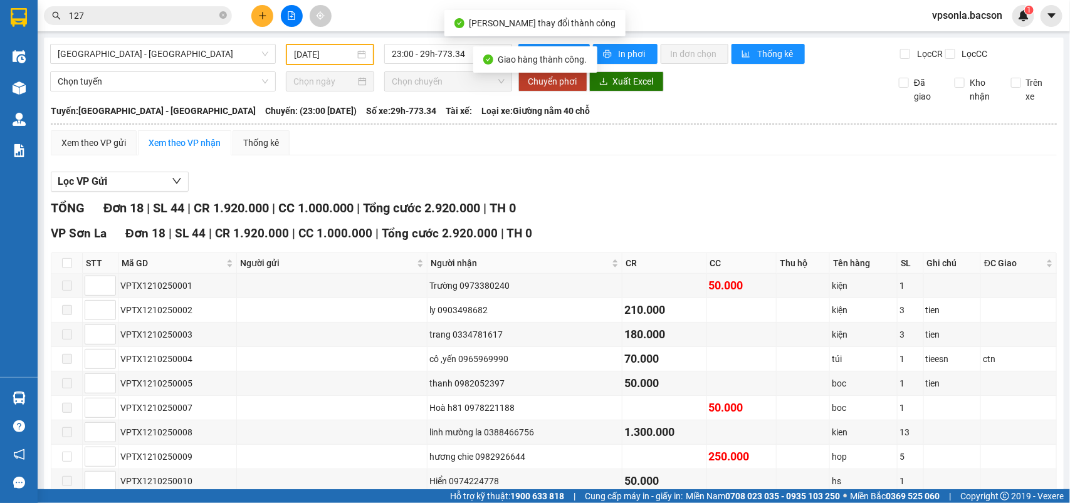
click at [1013, 26] on div "vpsonla.bacson 1" at bounding box center [978, 16] width 112 height 22
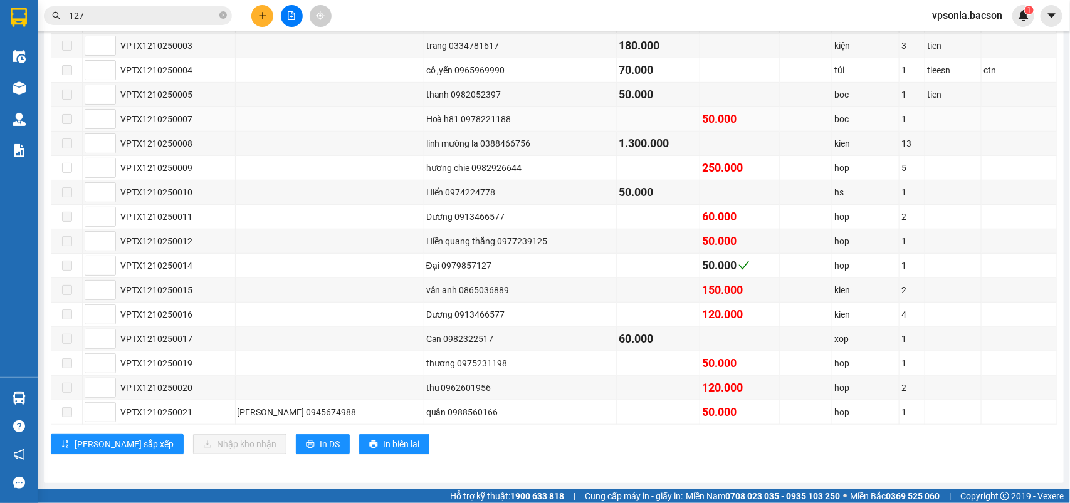
scroll to position [229, 0]
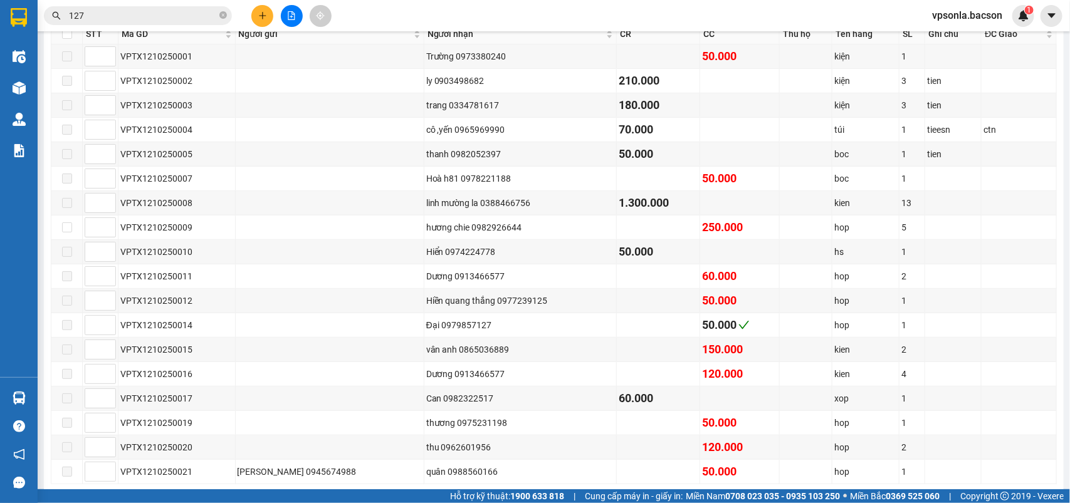
click at [129, 24] on span "127" at bounding box center [138, 15] width 188 height 19
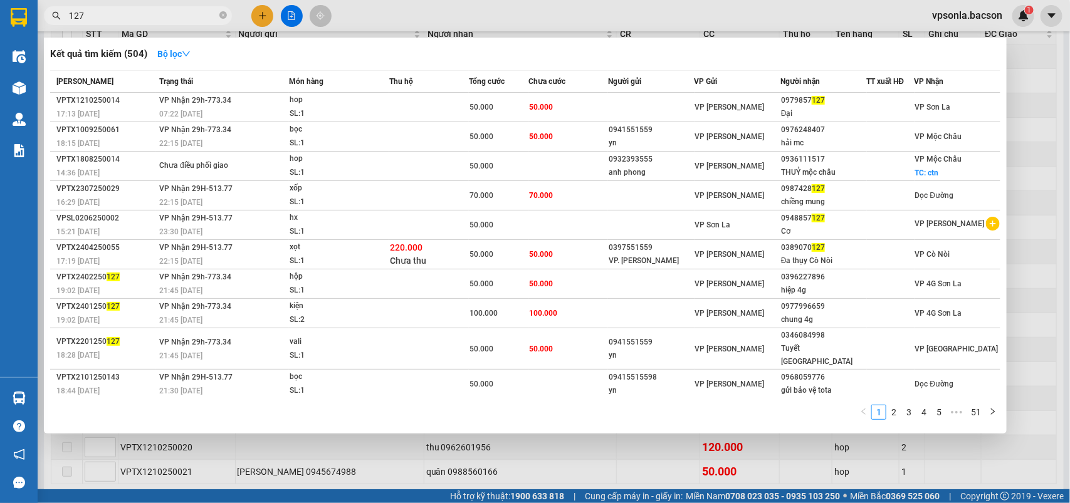
click at [132, 20] on input "127" at bounding box center [143, 16] width 148 height 14
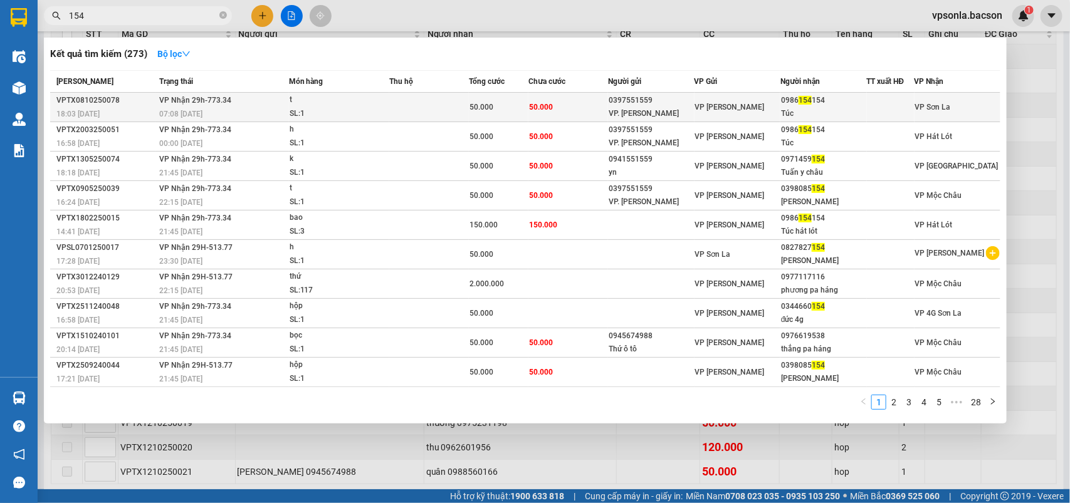
type input "154"
click at [747, 108] on div "VP [PERSON_NAME]" at bounding box center [737, 107] width 85 height 14
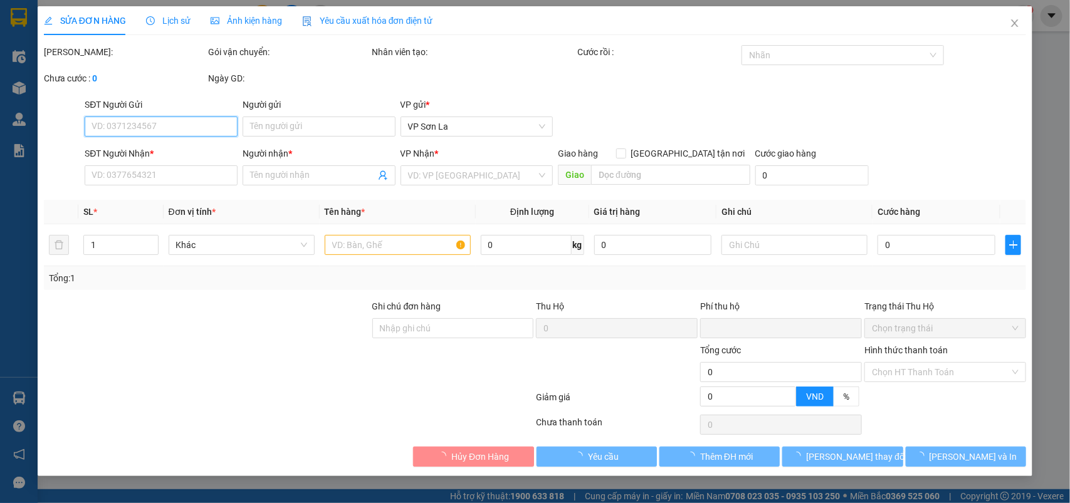
type input "0397551559"
type input "VP. trương định"
type input "0986154154"
type input "Túc"
type input "0"
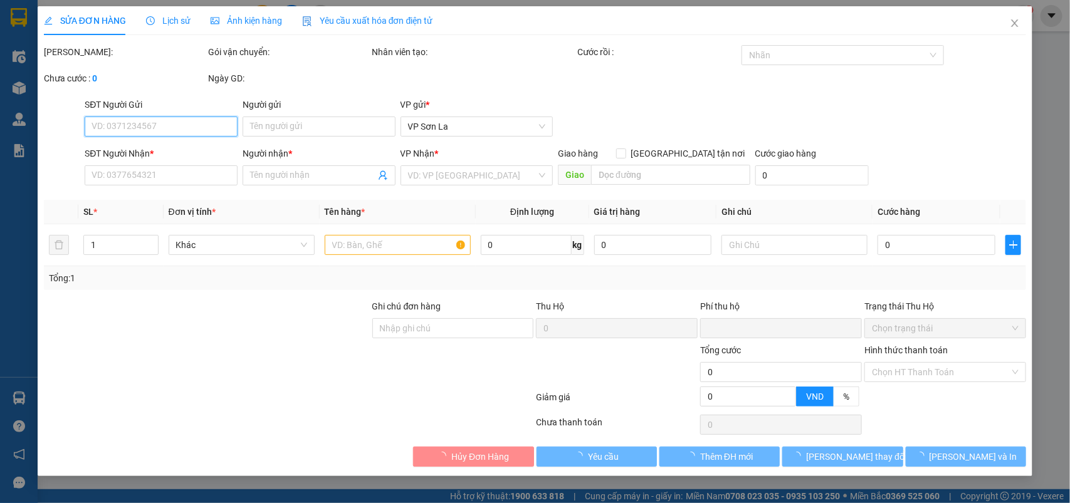
type input "50.000"
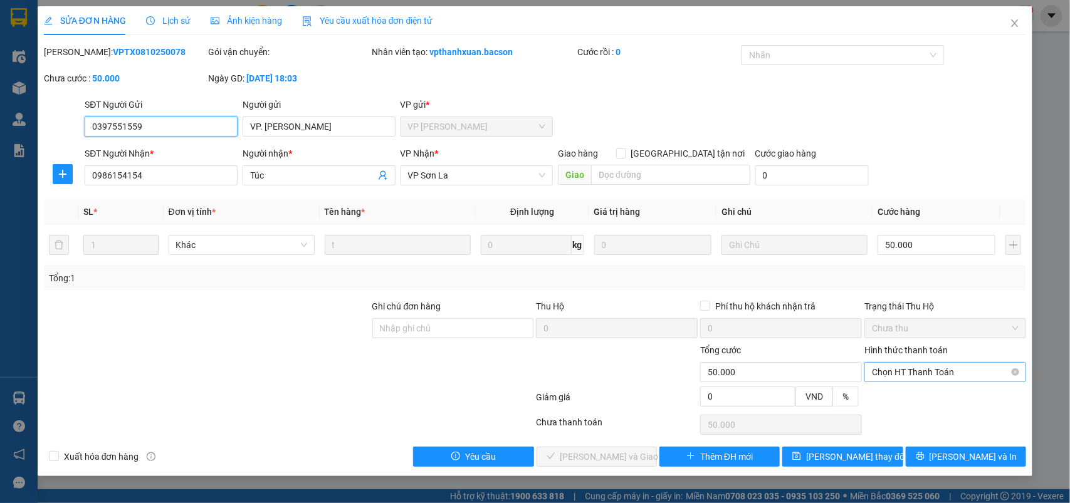
click at [896, 364] on span "Chọn HT Thanh Toán" at bounding box center [945, 372] width 147 height 19
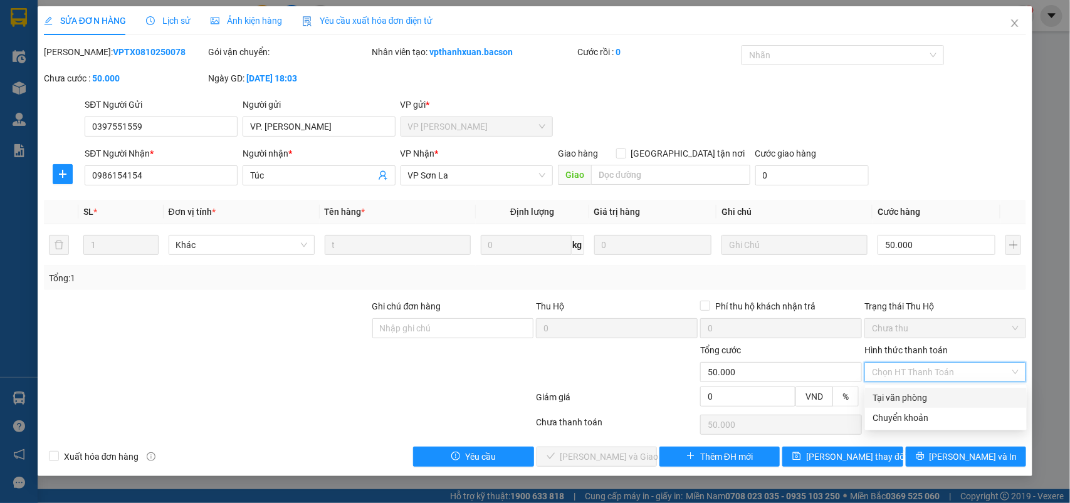
click at [901, 402] on div "Tại văn phòng" at bounding box center [945, 398] width 147 height 14
type input "0"
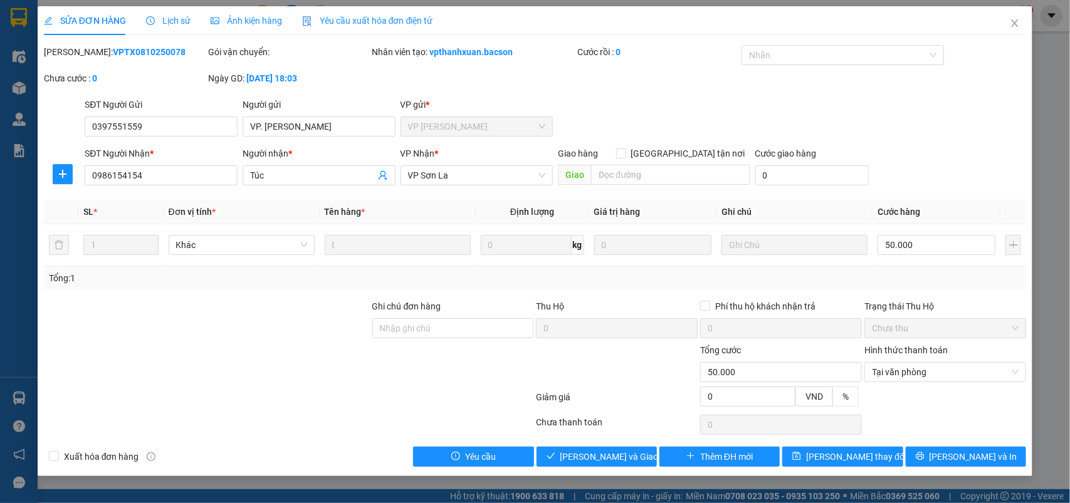
click at [600, 446] on div "Total Paid Fee 0 Total UnPaid Fee 50.000 Cash Collection Total Fee Mã ĐH: VPTX0…" at bounding box center [535, 256] width 983 height 422
click at [603, 455] on span "Lưu và Giao hàng" at bounding box center [620, 457] width 120 height 14
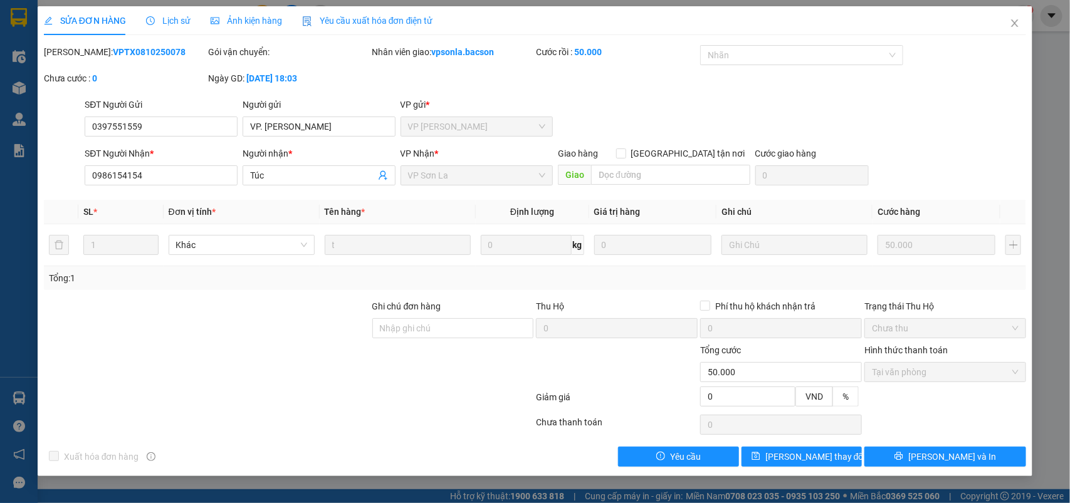
click at [132, 21] on div "SỬA ĐƠN HÀNG Lịch sử Ảnh kiện hàng Yêu cầu xuất hóa đơn điện tử" at bounding box center [238, 20] width 389 height 29
click at [1020, 21] on span "Close" at bounding box center [1014, 23] width 35 height 35
click at [1019, 23] on div "1" at bounding box center [1023, 16] width 22 height 22
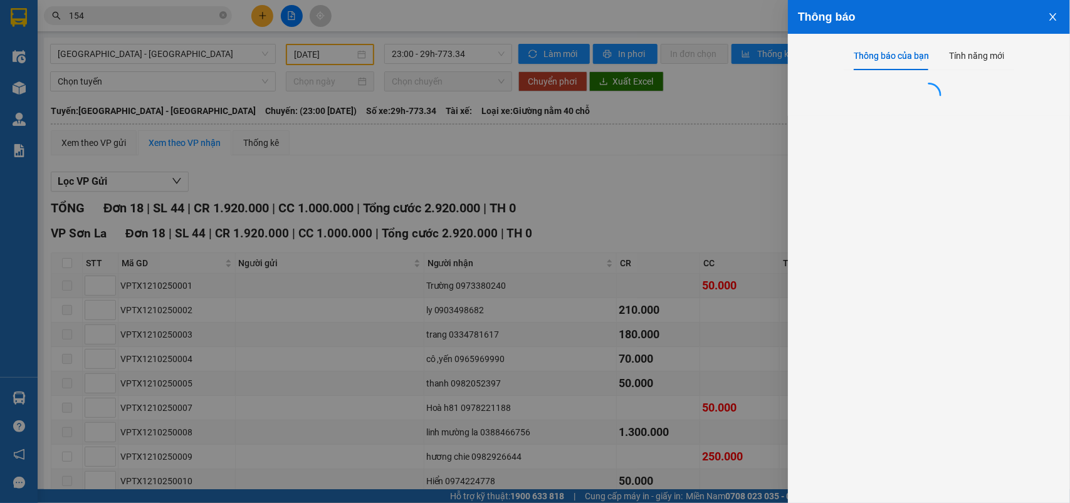
click at [1019, 23] on div "Thông báo Thông báo của bạn Tính năng mới" at bounding box center [535, 251] width 1070 height 503
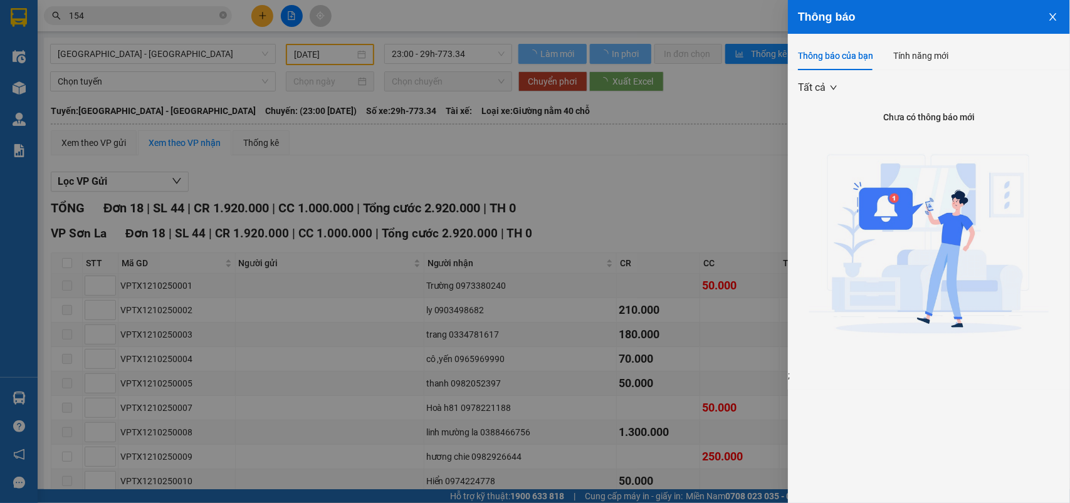
click at [56, 34] on div at bounding box center [535, 251] width 1070 height 503
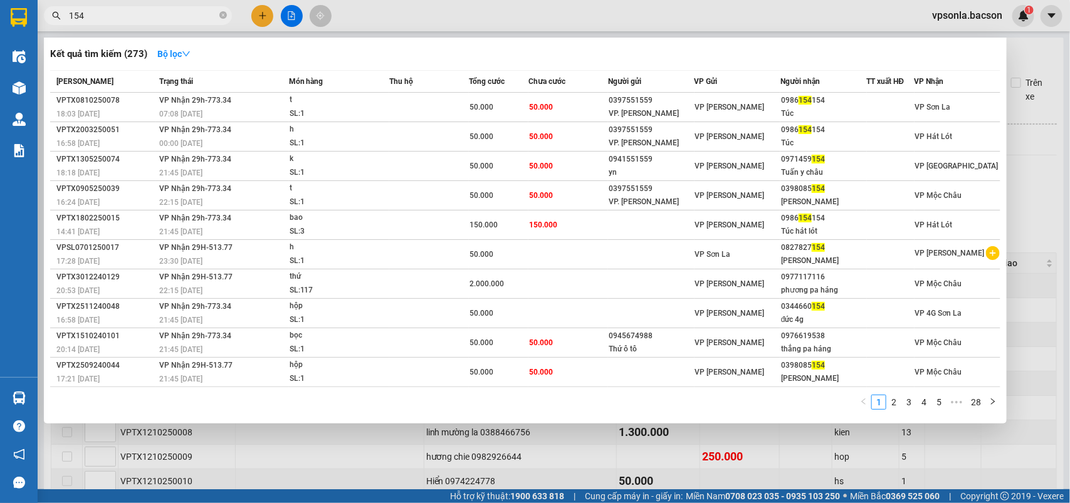
click at [85, 16] on input "154" at bounding box center [143, 16] width 148 height 14
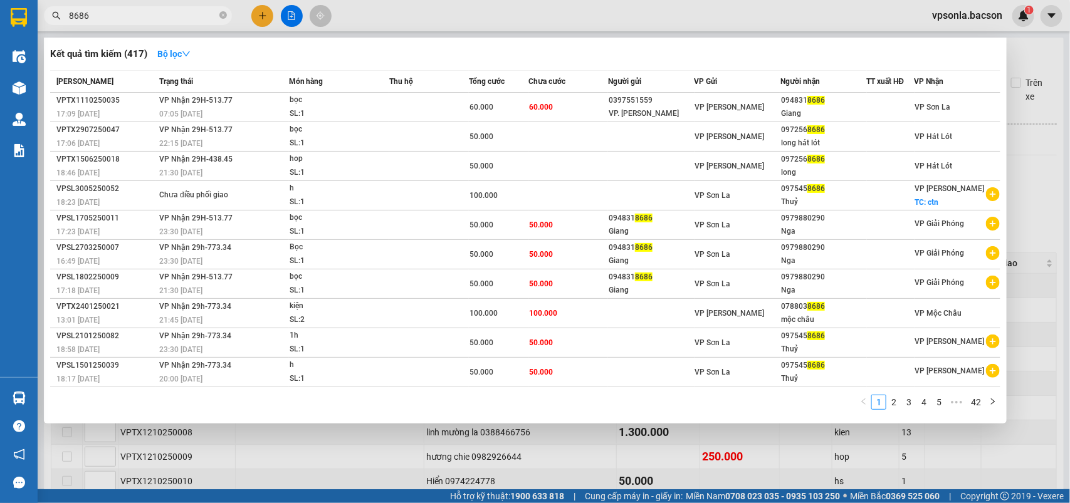
type input "8686"
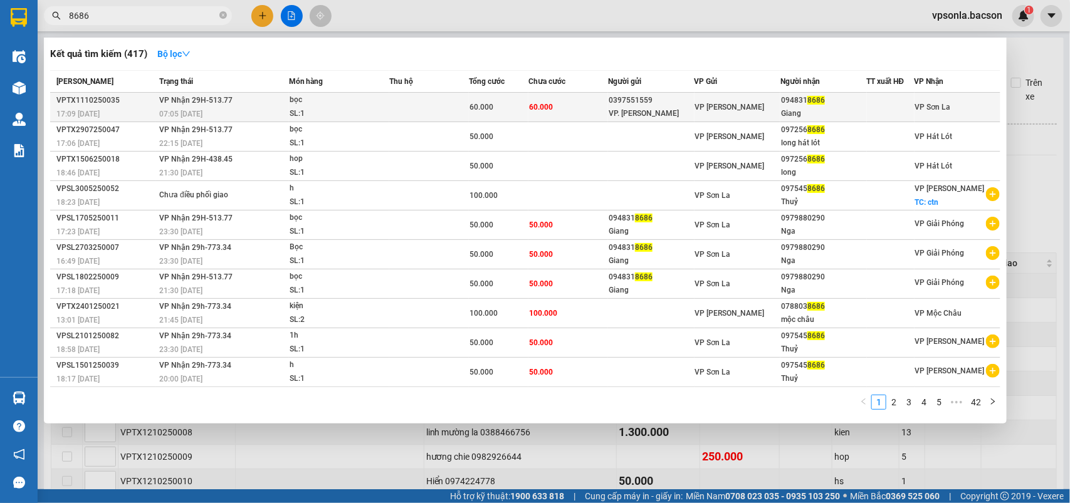
click at [818, 111] on div "Giang" at bounding box center [823, 113] width 85 height 13
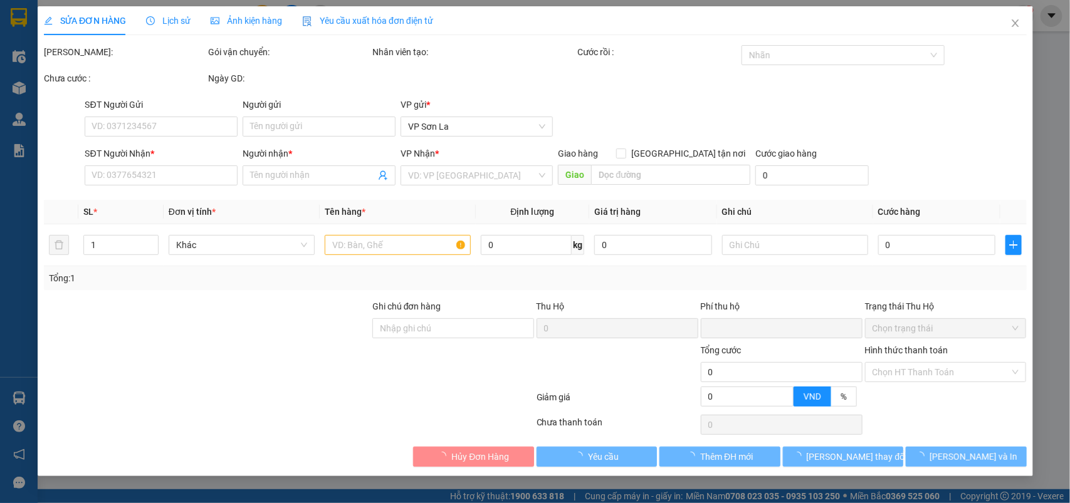
type input "0397551559"
type input "VP. trương định"
type input "0948318686"
type input "Giang"
type input "0"
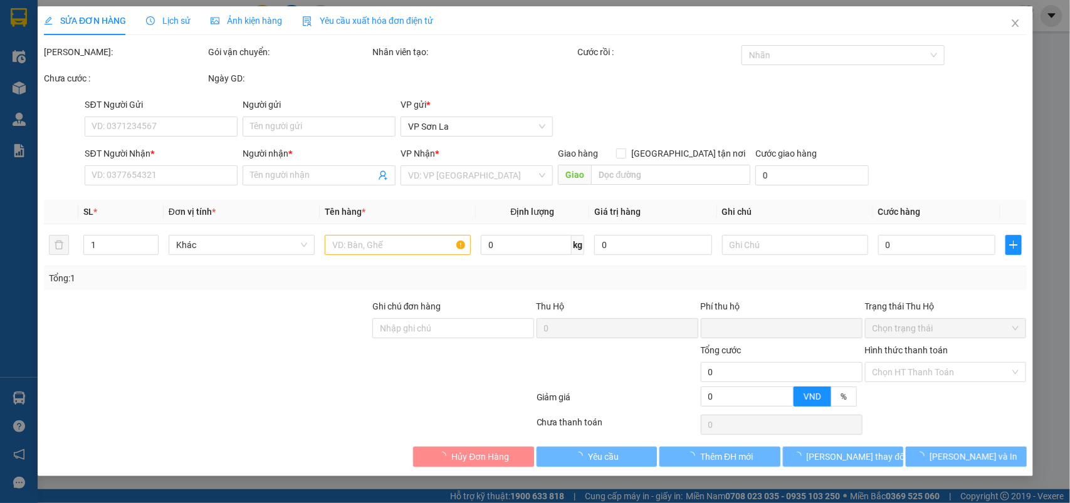
type input "60.000"
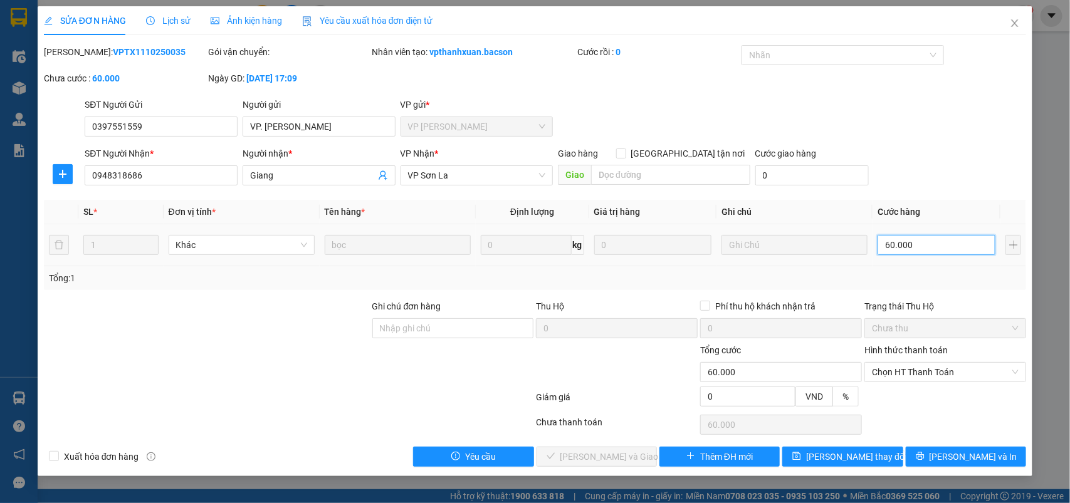
click at [916, 249] on input "60.000" at bounding box center [936, 245] width 118 height 20
type input "5"
type input "50"
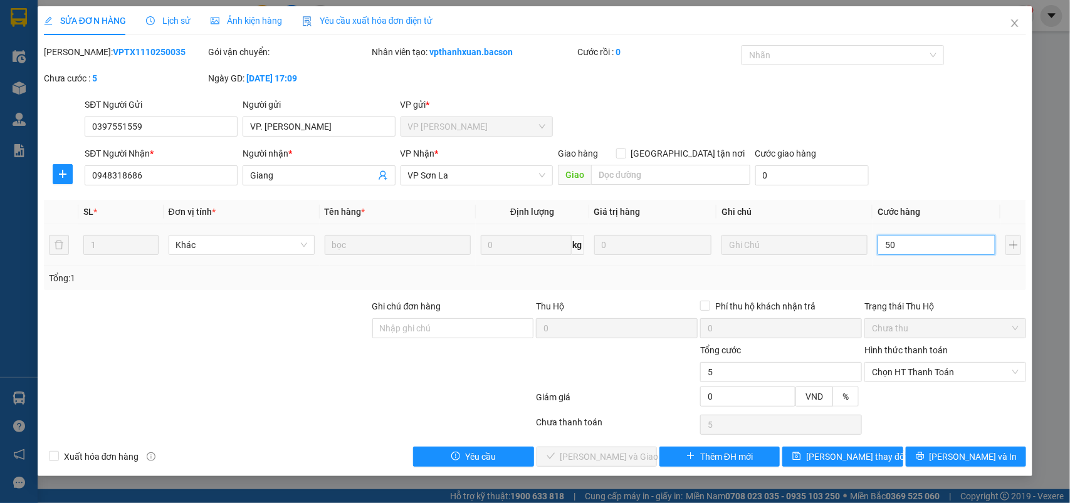
type input "50"
click at [859, 461] on span "Lưu thay đổi" at bounding box center [856, 457] width 100 height 14
type input "50.000"
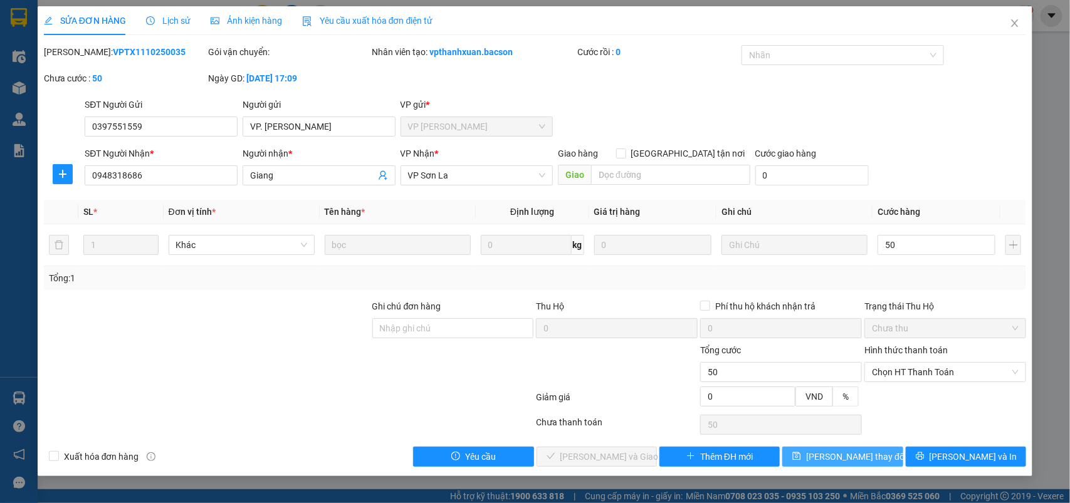
type input "50.000"
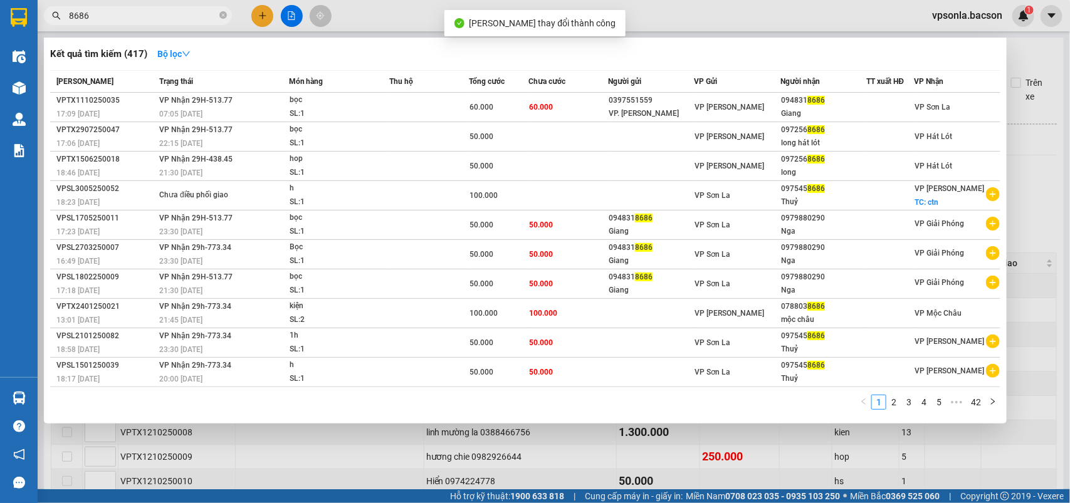
click at [170, 16] on input "8686" at bounding box center [143, 16] width 148 height 14
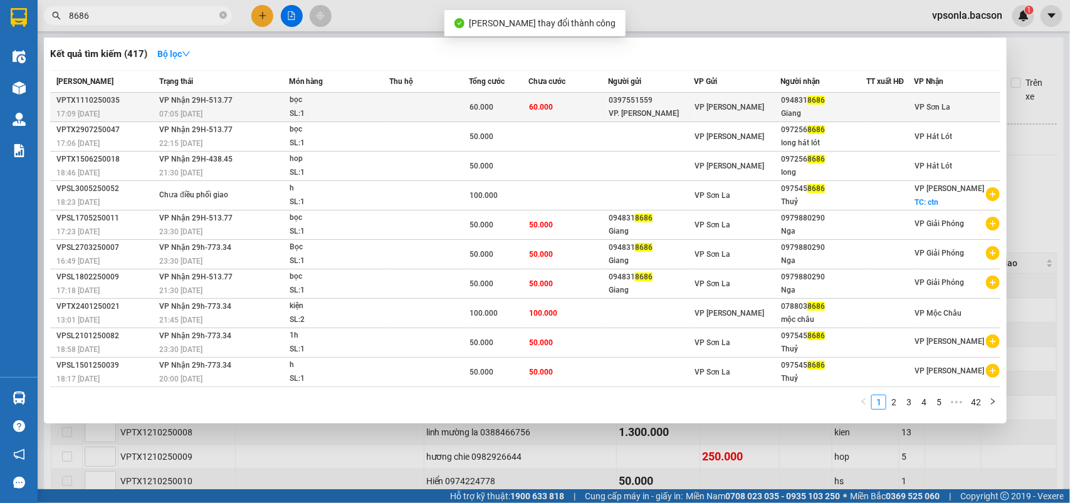
click at [879, 102] on div at bounding box center [890, 107] width 46 height 13
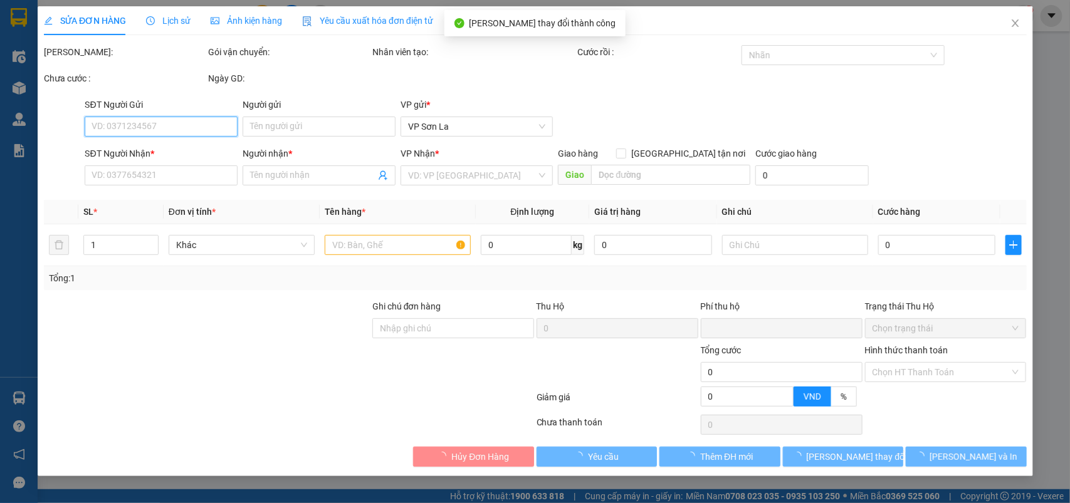
type input "0397551559"
type input "VP. trương định"
type input "0948318686"
type input "Giang"
type input "0"
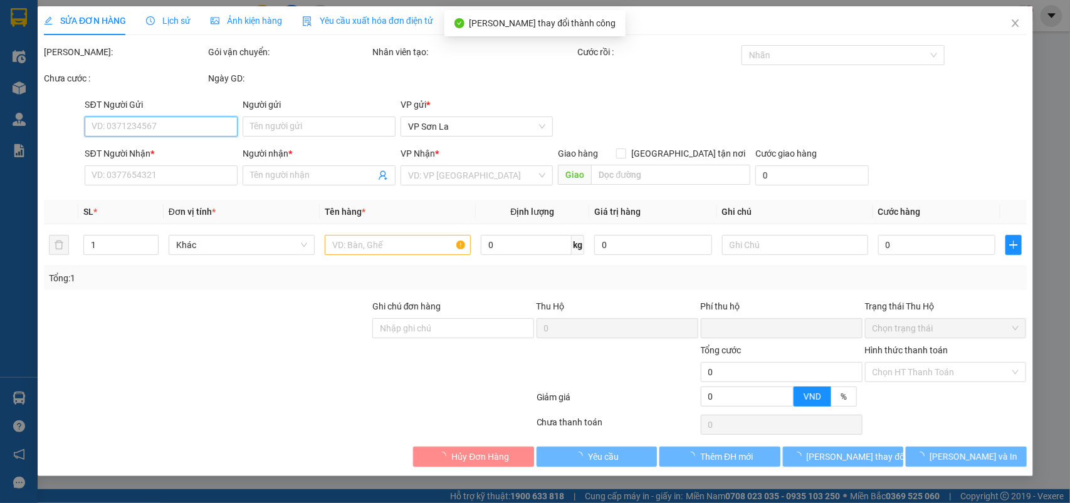
type input "50.000"
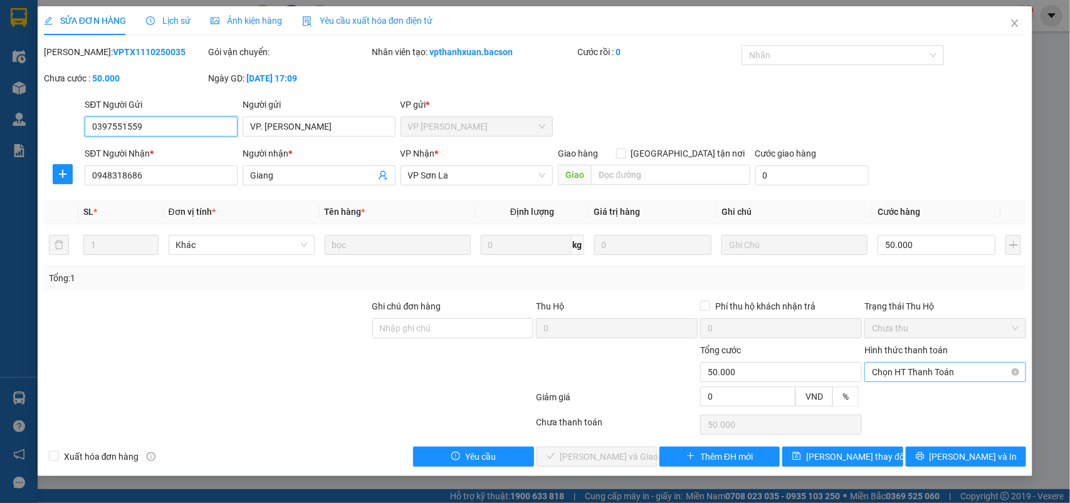
click at [912, 370] on span "Chọn HT Thanh Toán" at bounding box center [945, 372] width 147 height 19
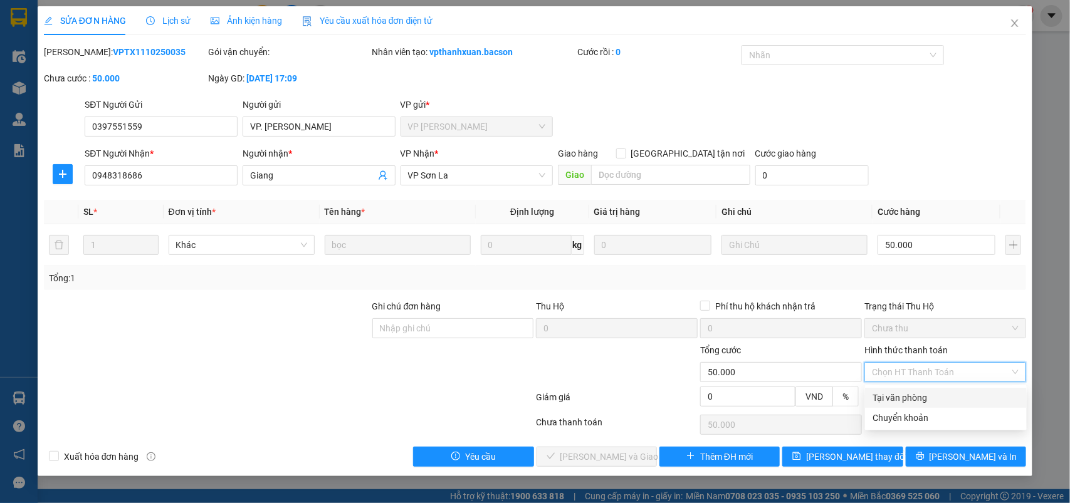
click at [906, 393] on div "Tại văn phòng" at bounding box center [945, 398] width 147 height 14
type input "0"
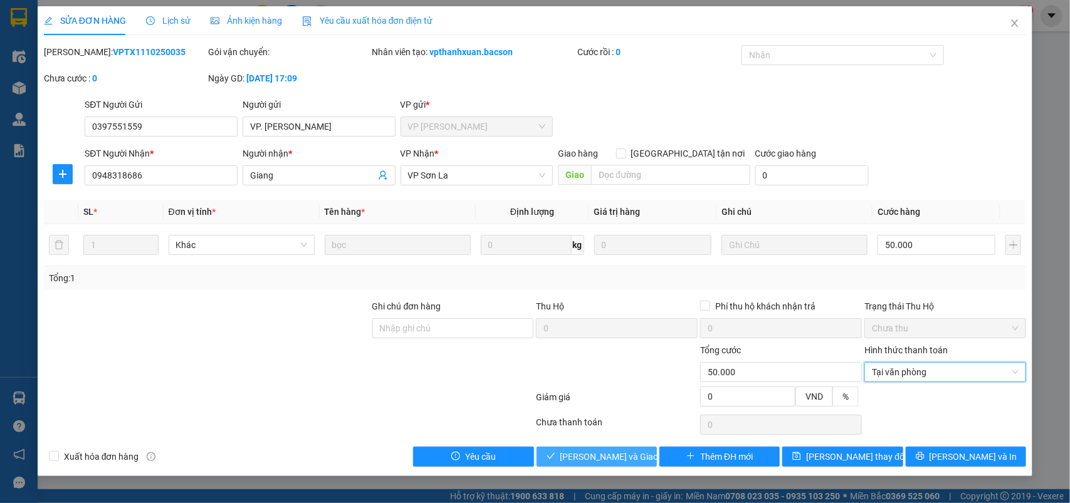
click at [625, 456] on span "Lưu và Giao hàng" at bounding box center [620, 457] width 120 height 14
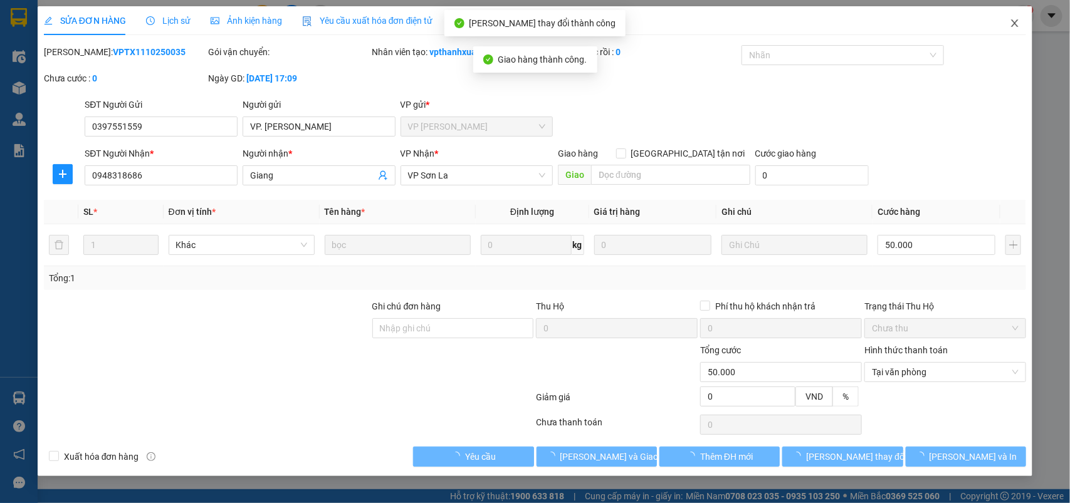
click at [1010, 21] on icon "close" at bounding box center [1015, 23] width 10 height 10
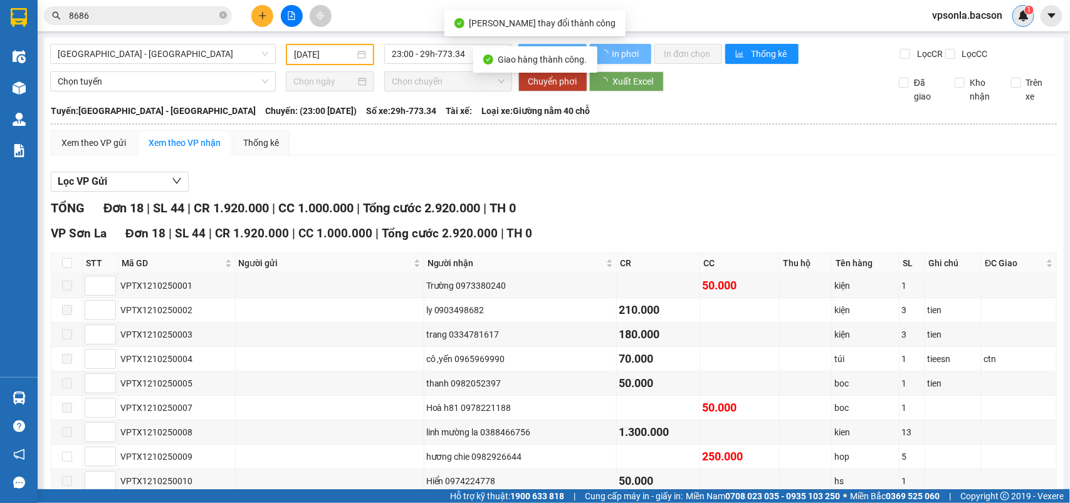
click at [1013, 20] on div "1" at bounding box center [1023, 16] width 22 height 22
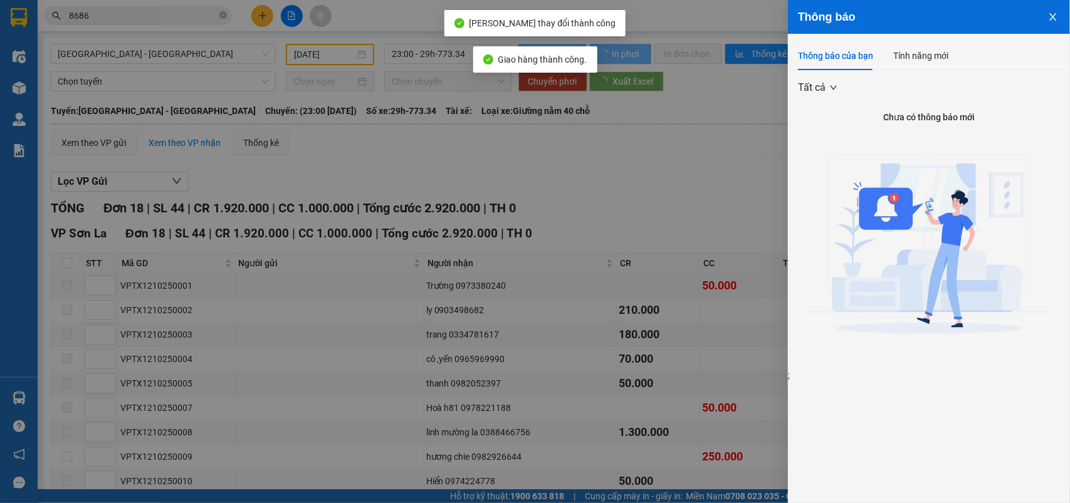
click at [659, 174] on div at bounding box center [535, 251] width 1070 height 503
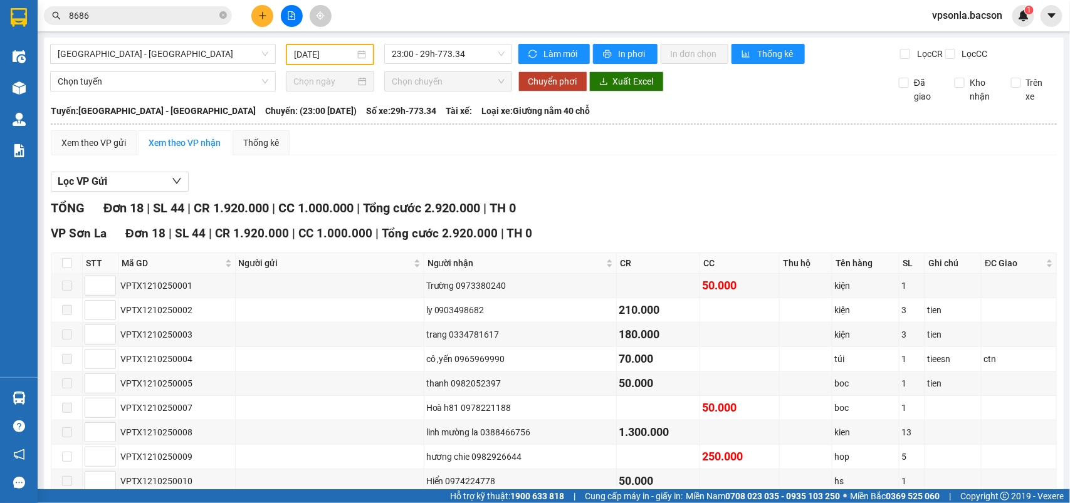
click at [171, 14] on input "8686" at bounding box center [143, 16] width 148 height 14
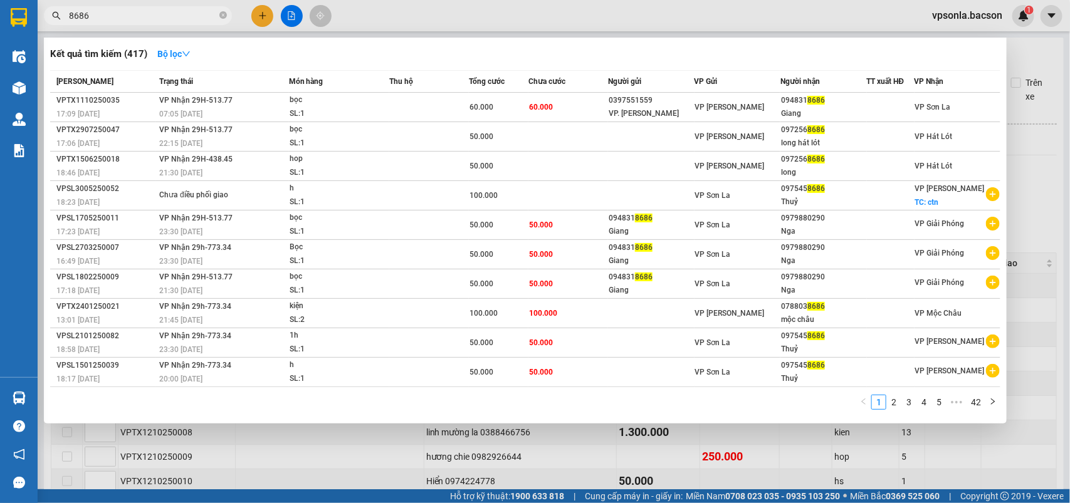
click at [171, 14] on input "8686" at bounding box center [143, 16] width 148 height 14
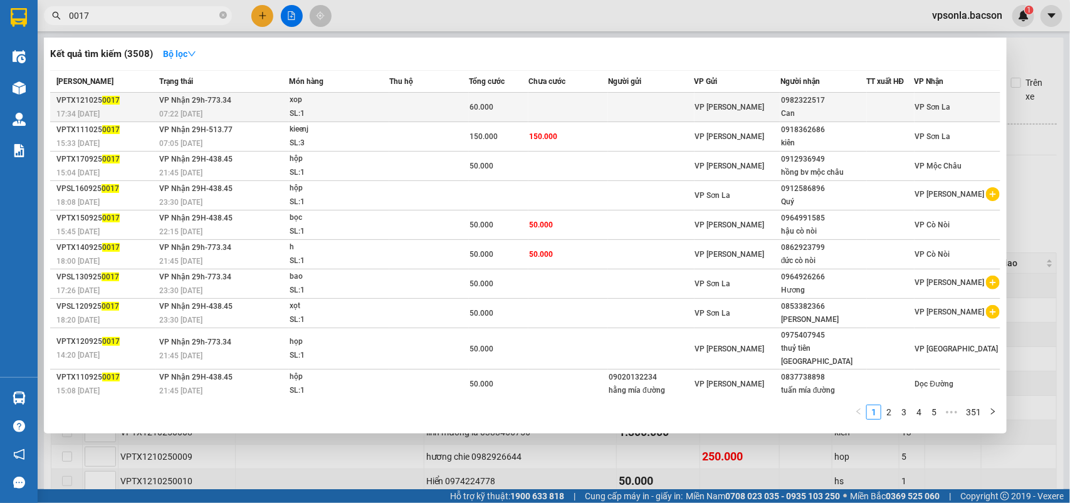
type input "0017"
click at [827, 110] on div "Can" at bounding box center [823, 113] width 85 height 13
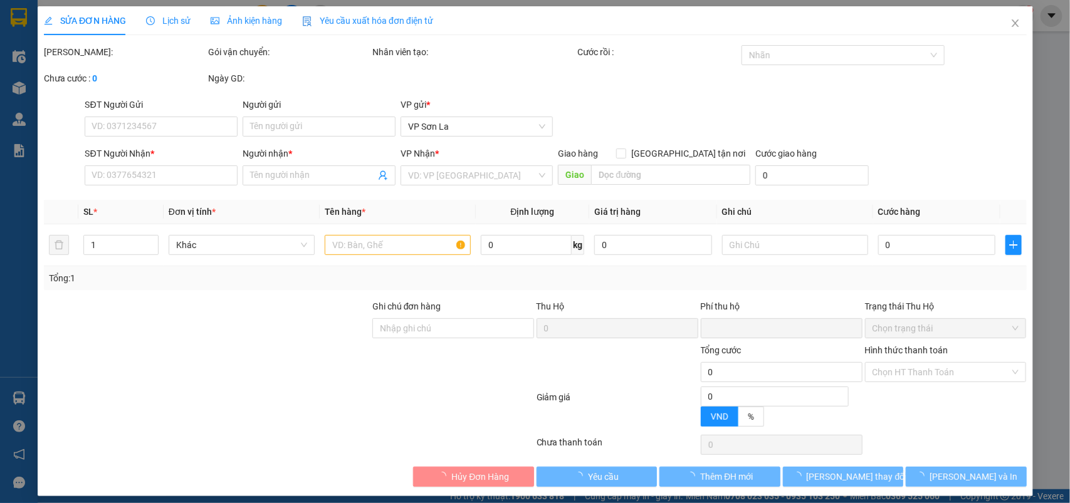
type input "0982322517"
type input "Can"
type input "0"
type input "60.000"
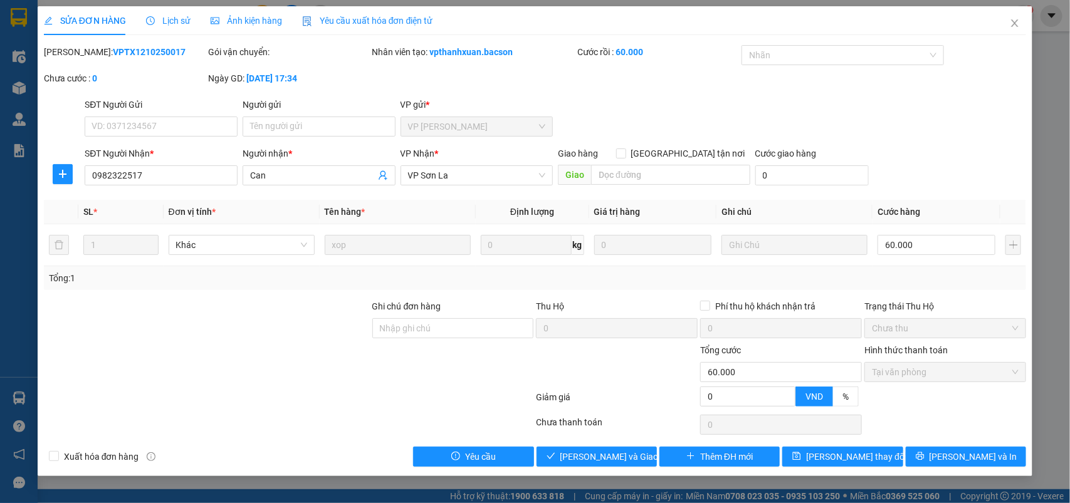
click at [568, 475] on div "SỬA ĐƠN HÀNG Lịch sử Ảnh kiện hàng Yêu cầu xuất hóa đơn điện tử Total Paid Fee …" at bounding box center [535, 241] width 995 height 470
click at [597, 464] on span "Lưu và Giao hàng" at bounding box center [620, 457] width 120 height 14
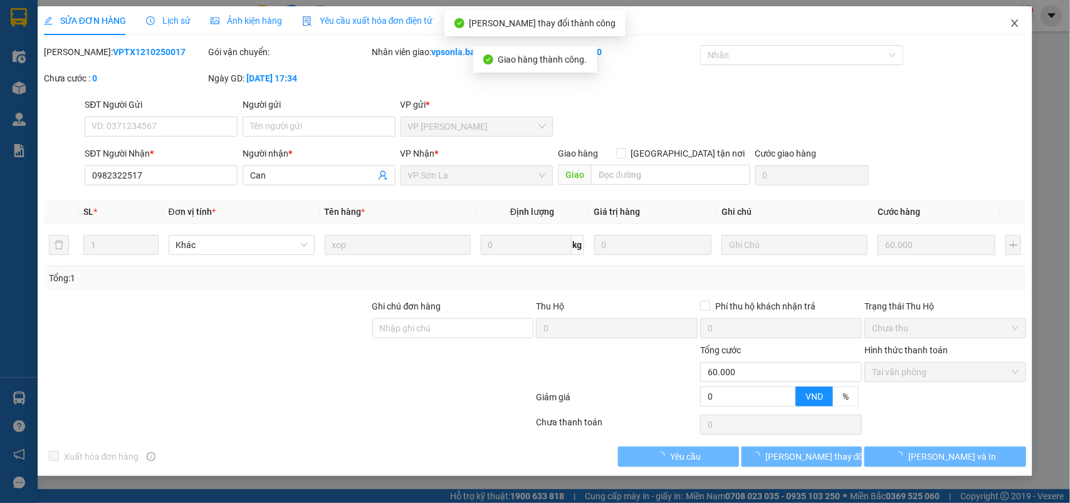
click at [1013, 22] on icon "close" at bounding box center [1014, 23] width 7 height 8
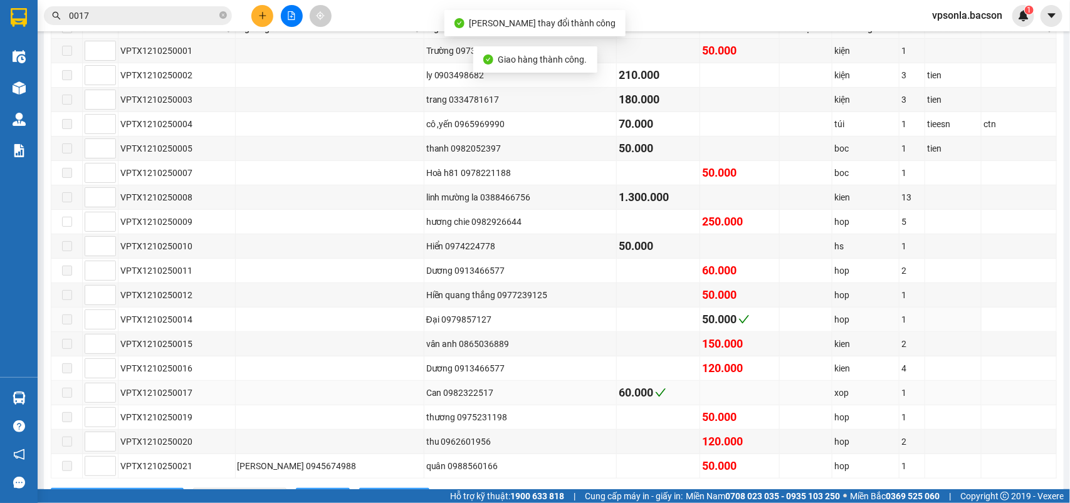
scroll to position [308, 0]
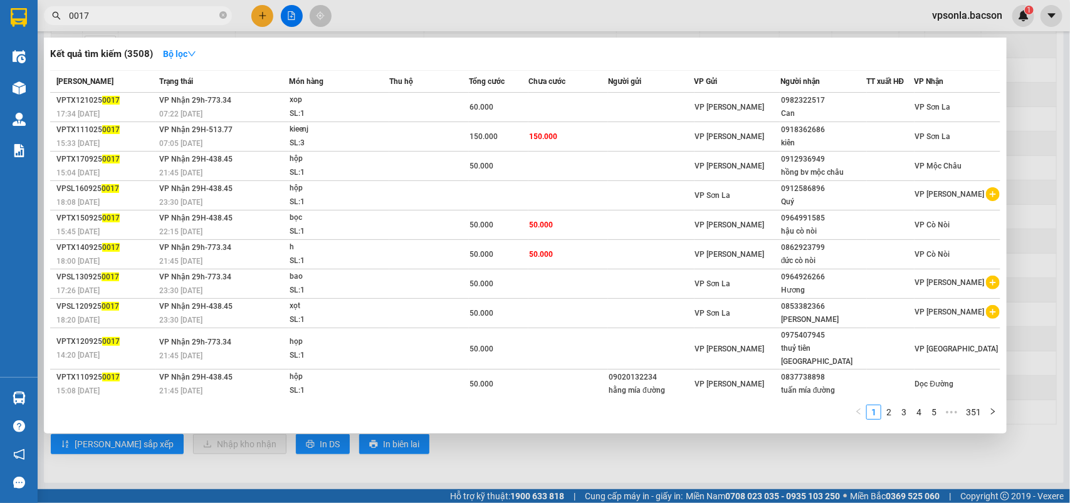
click at [92, 20] on input "0017" at bounding box center [143, 16] width 148 height 14
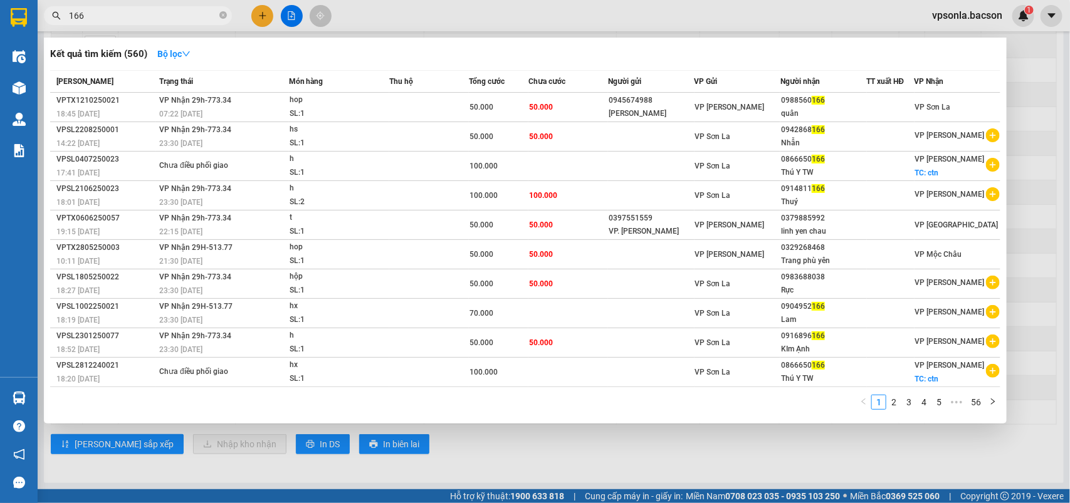
type input "166"
click at [837, 107] on div "quân" at bounding box center [823, 113] width 85 height 13
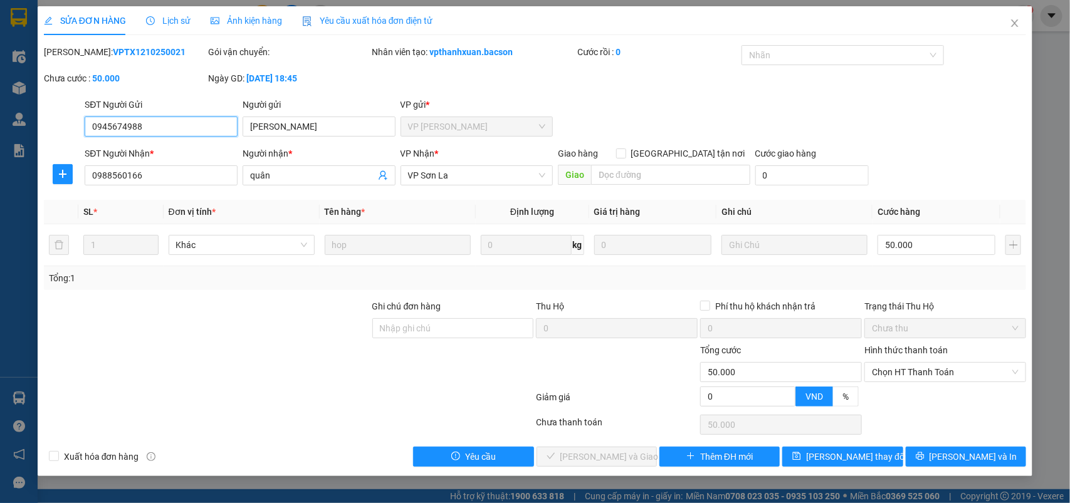
type input "0945674988"
type input "Quỳnh Thứ"
type input "0988560166"
type input "quân"
type input "0"
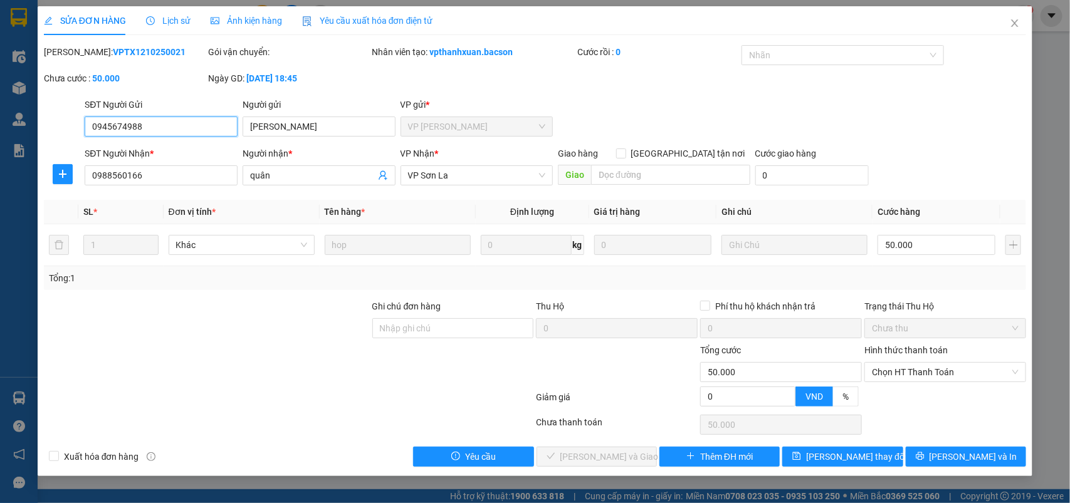
type input "50.000"
click at [888, 377] on span "Chọn HT Thanh Toán" at bounding box center [945, 372] width 147 height 19
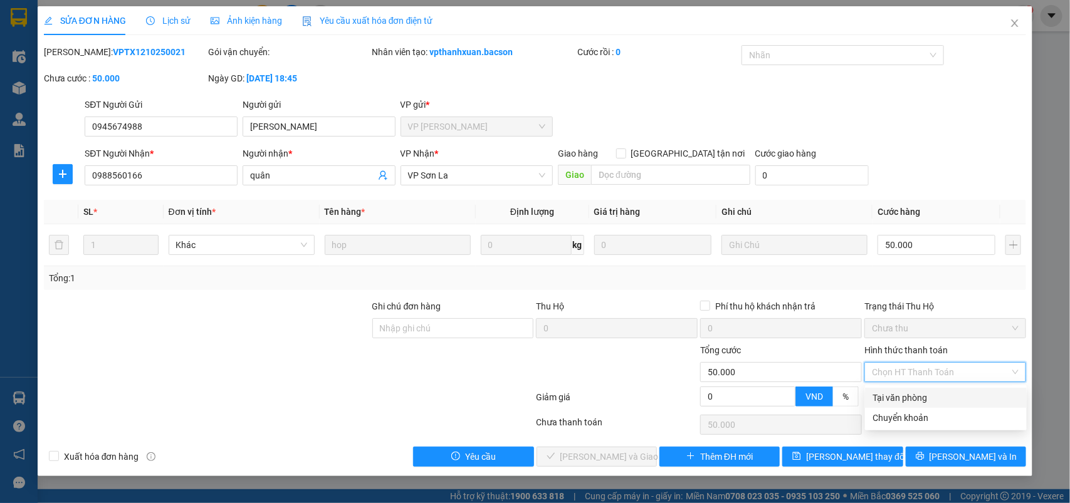
click at [891, 393] on div "Tại văn phòng" at bounding box center [945, 398] width 147 height 14
type input "0"
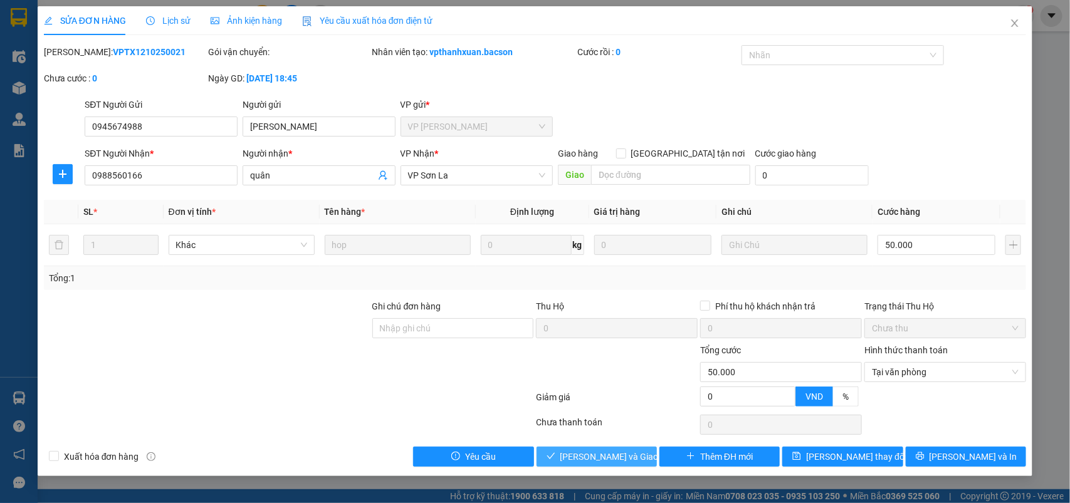
click at [613, 461] on span "Lưu và Giao hàng" at bounding box center [620, 457] width 120 height 14
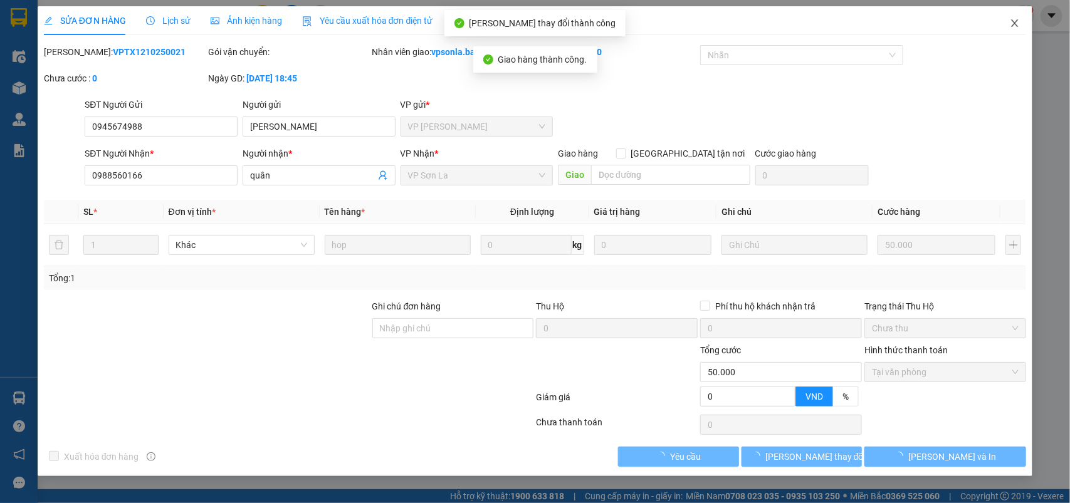
click at [1016, 19] on icon "close" at bounding box center [1015, 23] width 10 height 10
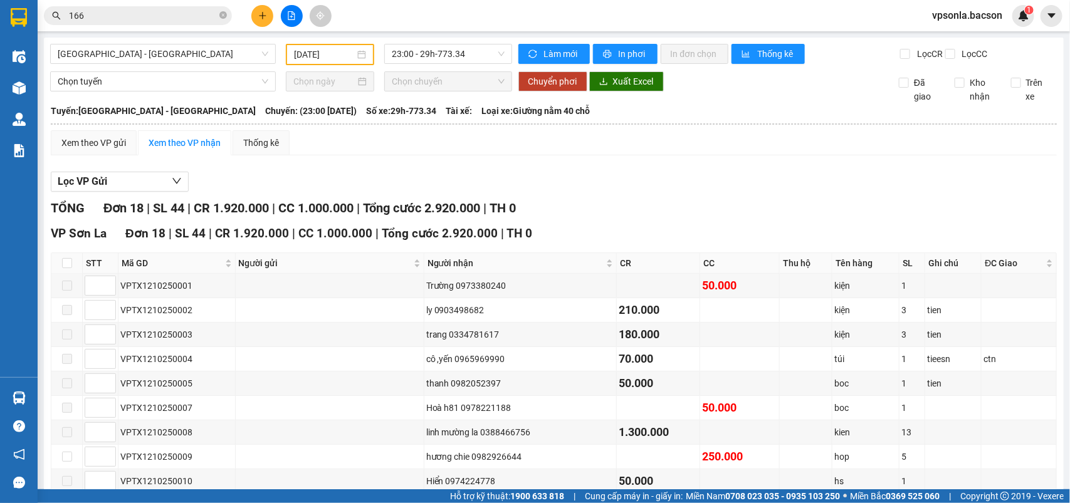
click at [112, 22] on input "166" at bounding box center [143, 16] width 148 height 14
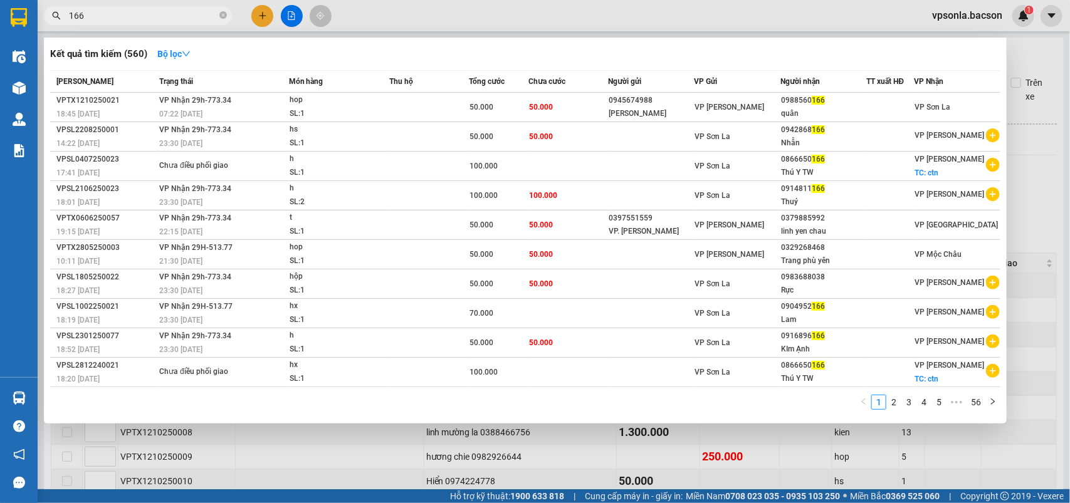
click at [113, 22] on input "166" at bounding box center [143, 16] width 148 height 14
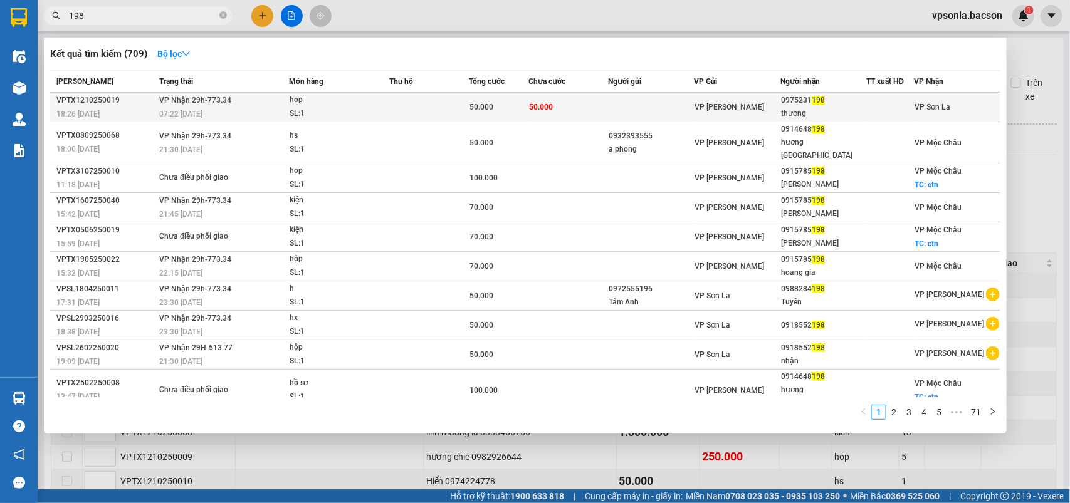
type input "198"
click at [803, 110] on div "thương" at bounding box center [823, 113] width 85 height 13
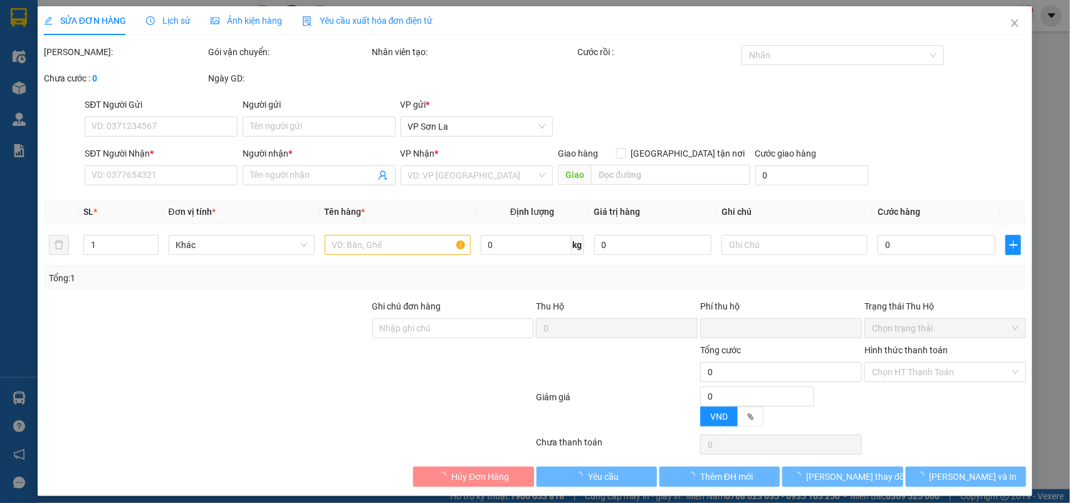
click at [890, 382] on input "Hình thức thanh toán" at bounding box center [941, 372] width 138 height 19
type input "0975231198"
type input "thương"
type input "0"
type input "50.000"
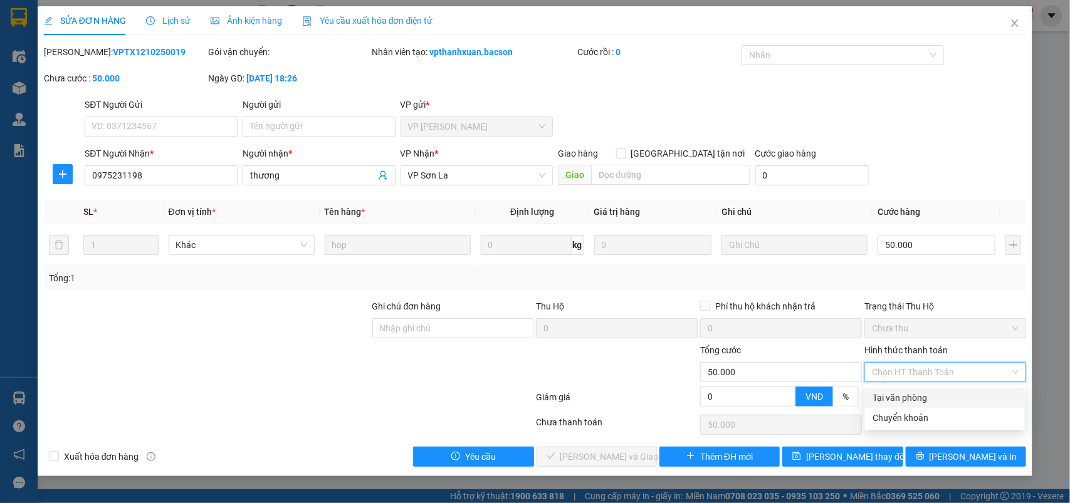
drag, startPoint x: 887, startPoint y: 404, endPoint x: 635, endPoint y: 409, distance: 252.0
click at [885, 406] on div "Tại văn phòng" at bounding box center [945, 398] width 160 height 20
type input "0"
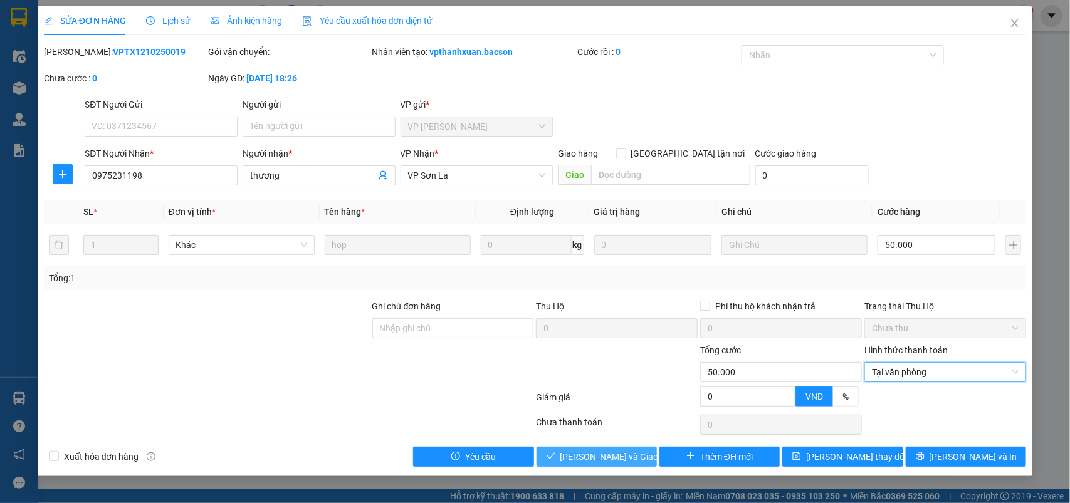
click at [597, 453] on span "Lưu và Giao hàng" at bounding box center [620, 457] width 120 height 14
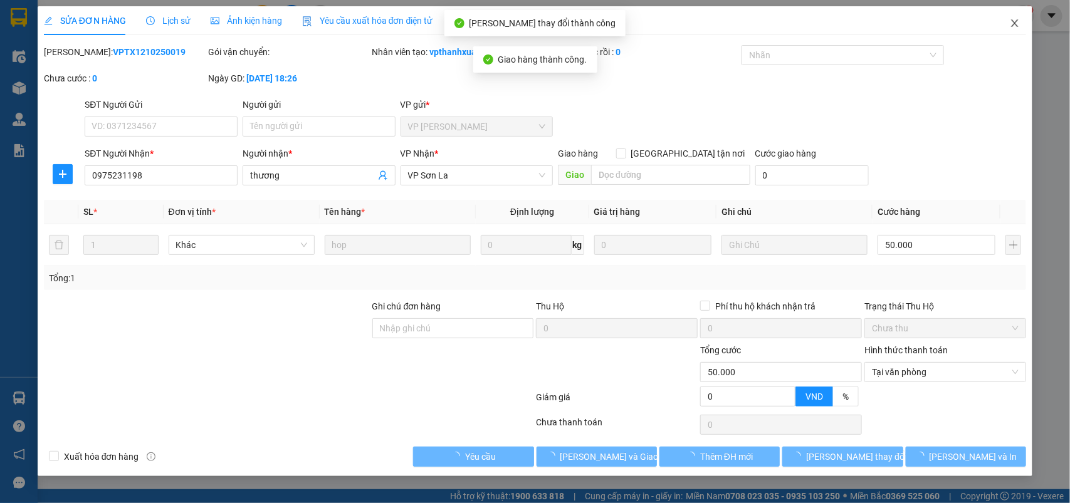
click at [1011, 19] on icon "close" at bounding box center [1015, 23] width 10 height 10
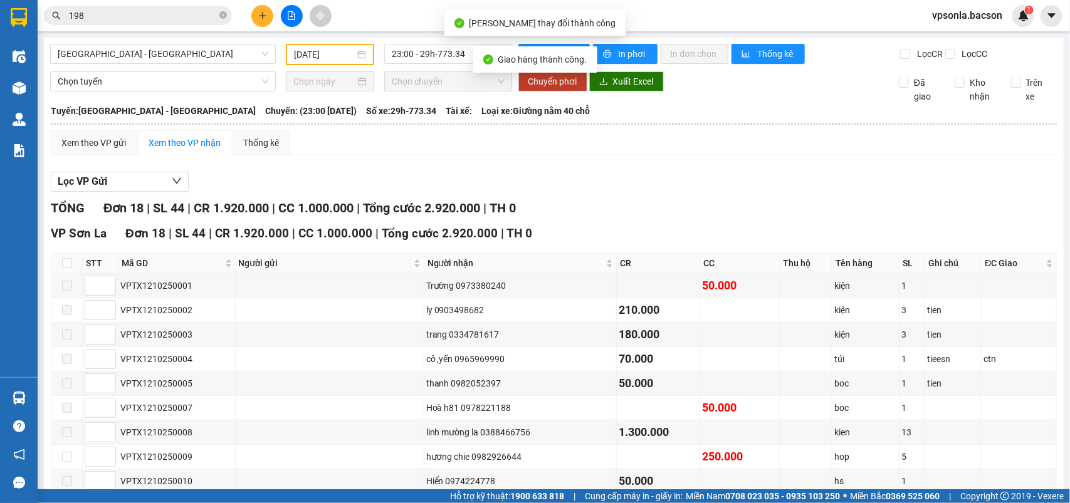
click at [154, 26] on div "Kết quả tìm kiếm ( 709 ) Bộ lọc Mã ĐH Trạng thái Món hàng Thu hộ Tổng cước Chưa…" at bounding box center [122, 16] width 244 height 22
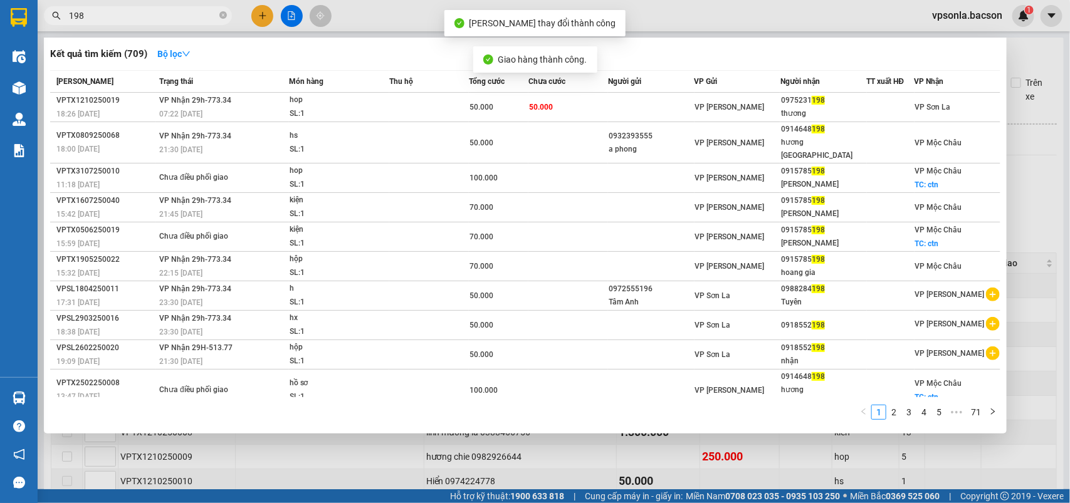
click at [152, 23] on span "198" at bounding box center [138, 15] width 188 height 19
click at [154, 16] on input "198" at bounding box center [143, 16] width 148 height 14
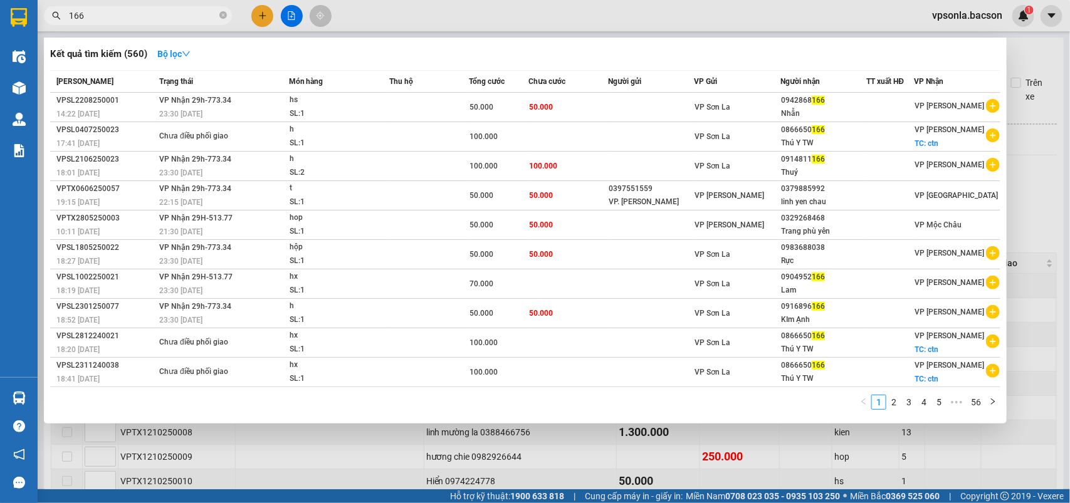
type input "166"
click at [1069, 194] on div at bounding box center [535, 251] width 1070 height 503
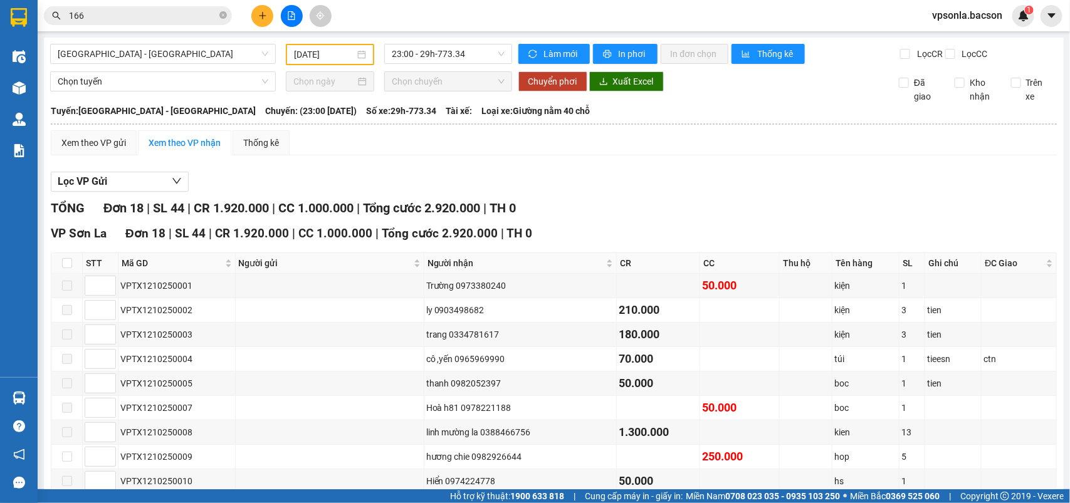
scroll to position [308, 0]
